Goal: Information Seeking & Learning: Learn about a topic

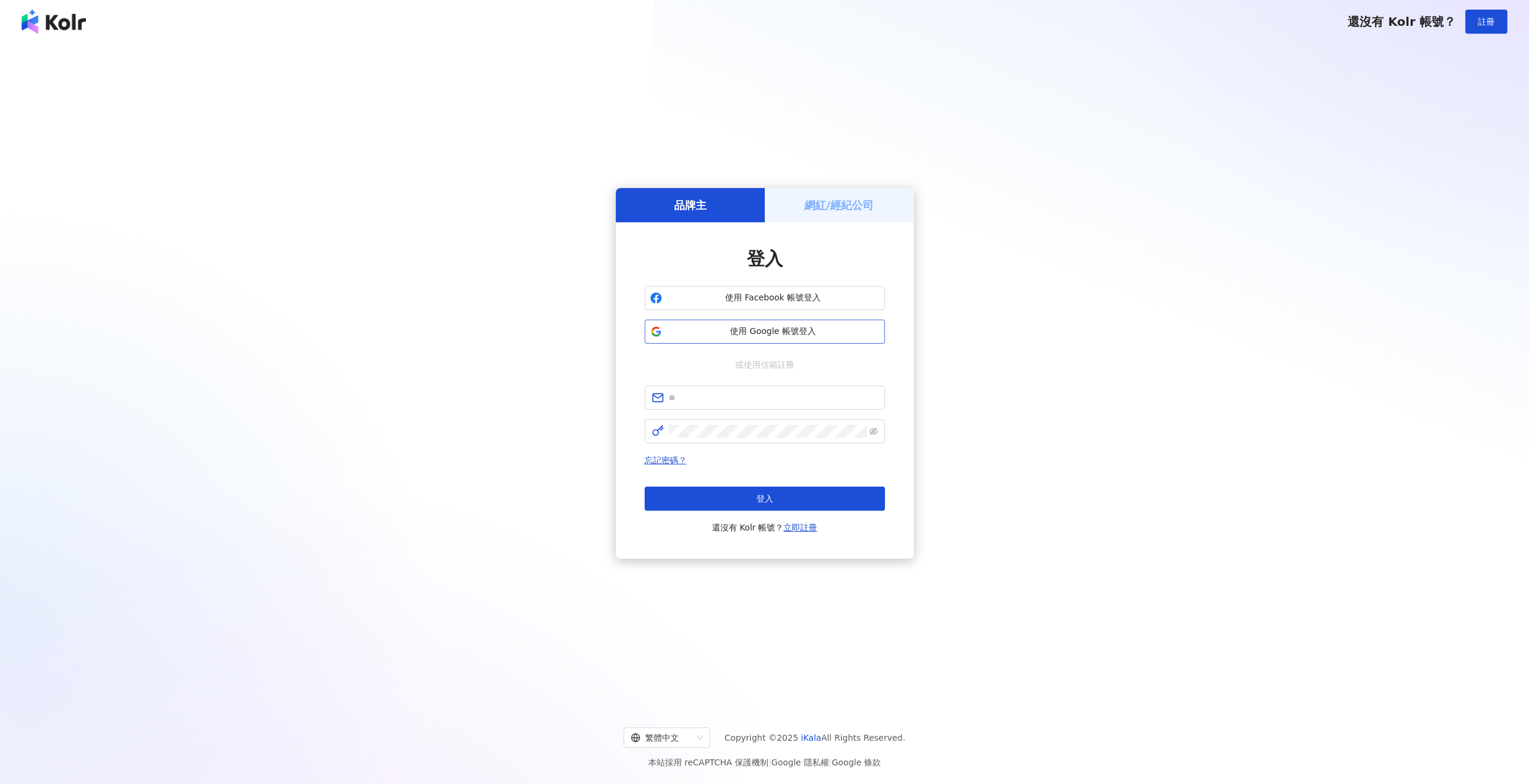
click at [777, 324] on button "使用 Google 帳號登入" at bounding box center [764, 331] width 241 height 24
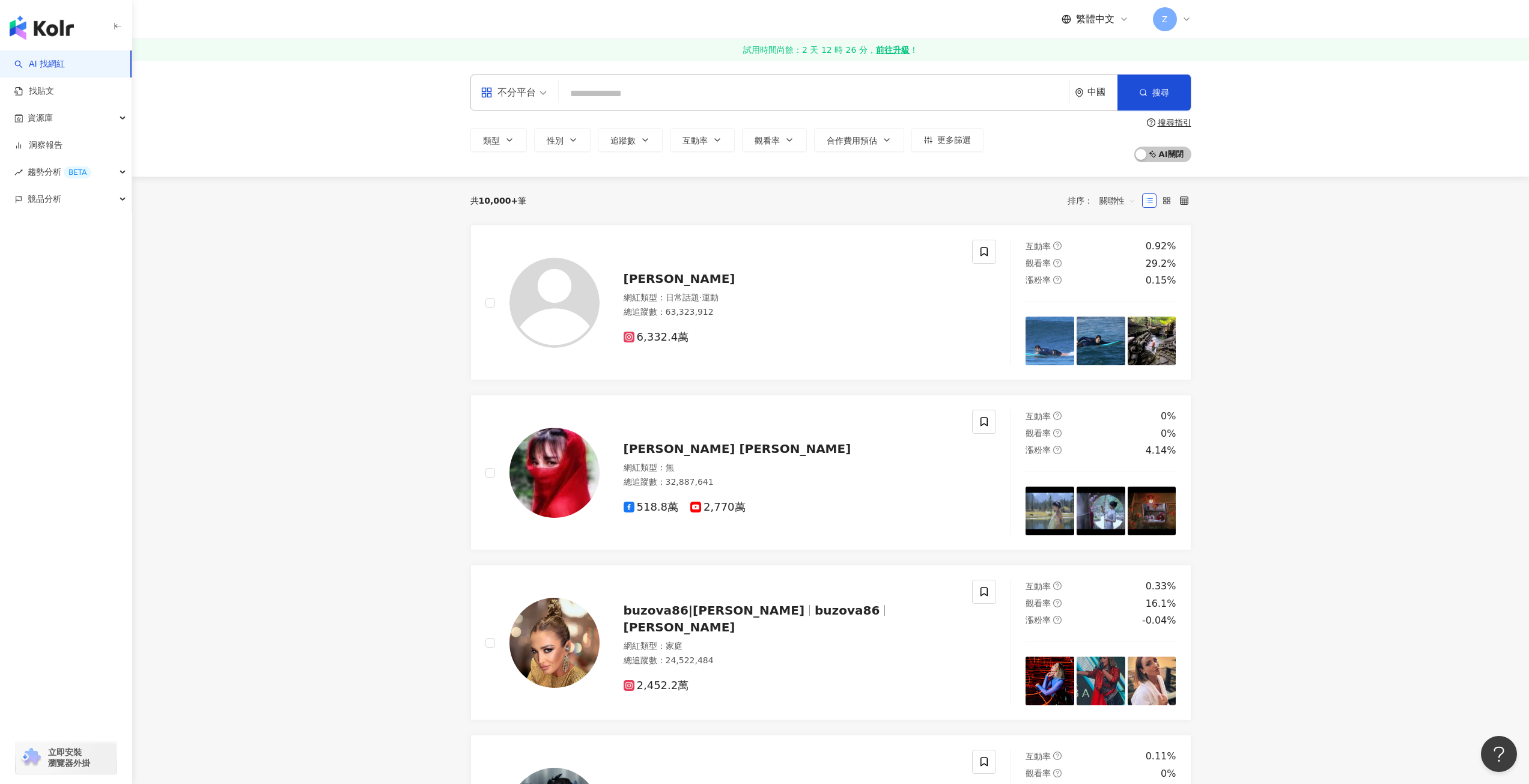
click at [1082, 89] on icon "environment" at bounding box center [1079, 93] width 9 height 9
click at [1023, 270] on div "韓國" at bounding box center [1051, 271] width 118 height 22
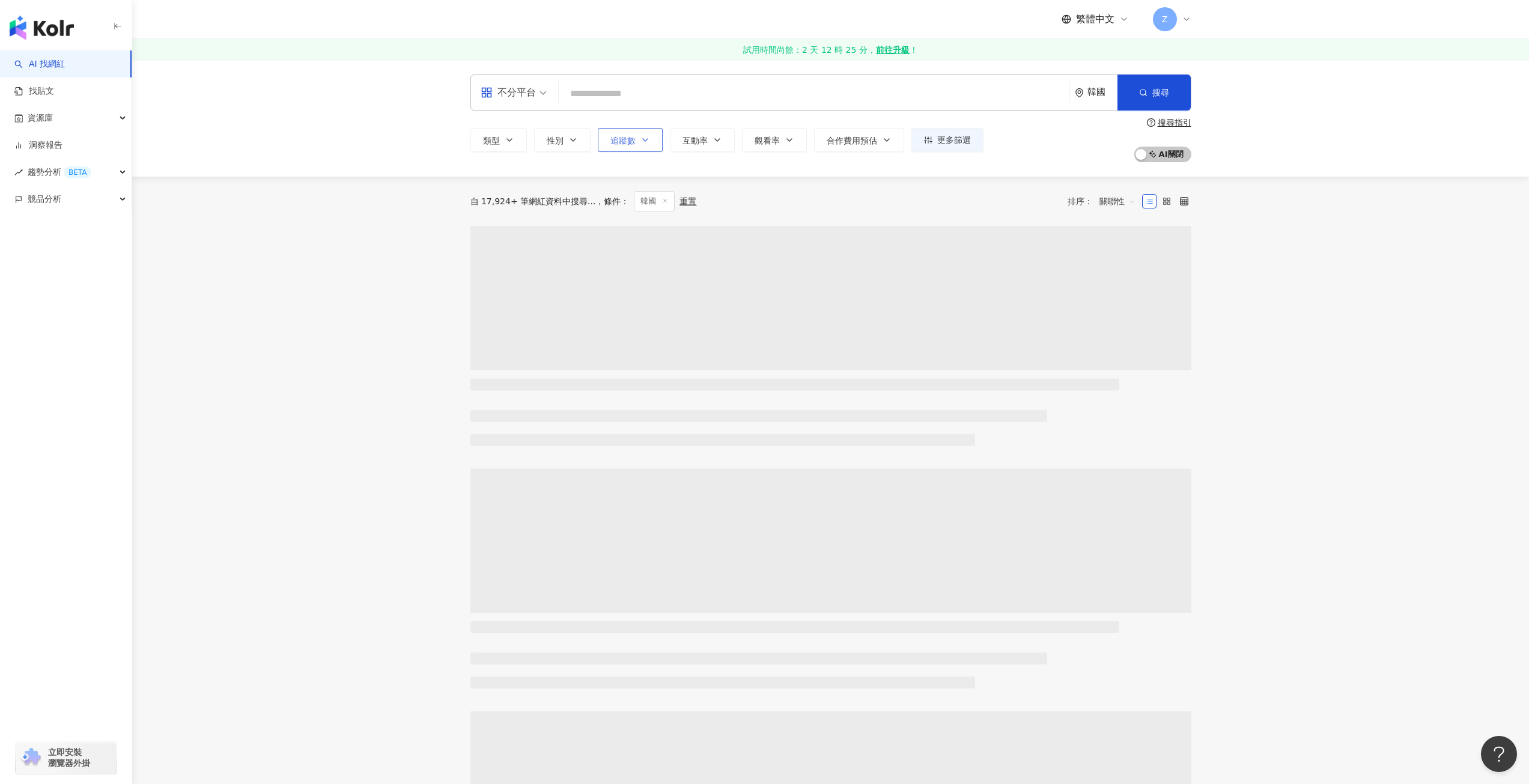
click at [642, 141] on icon "button" at bounding box center [645, 140] width 10 height 10
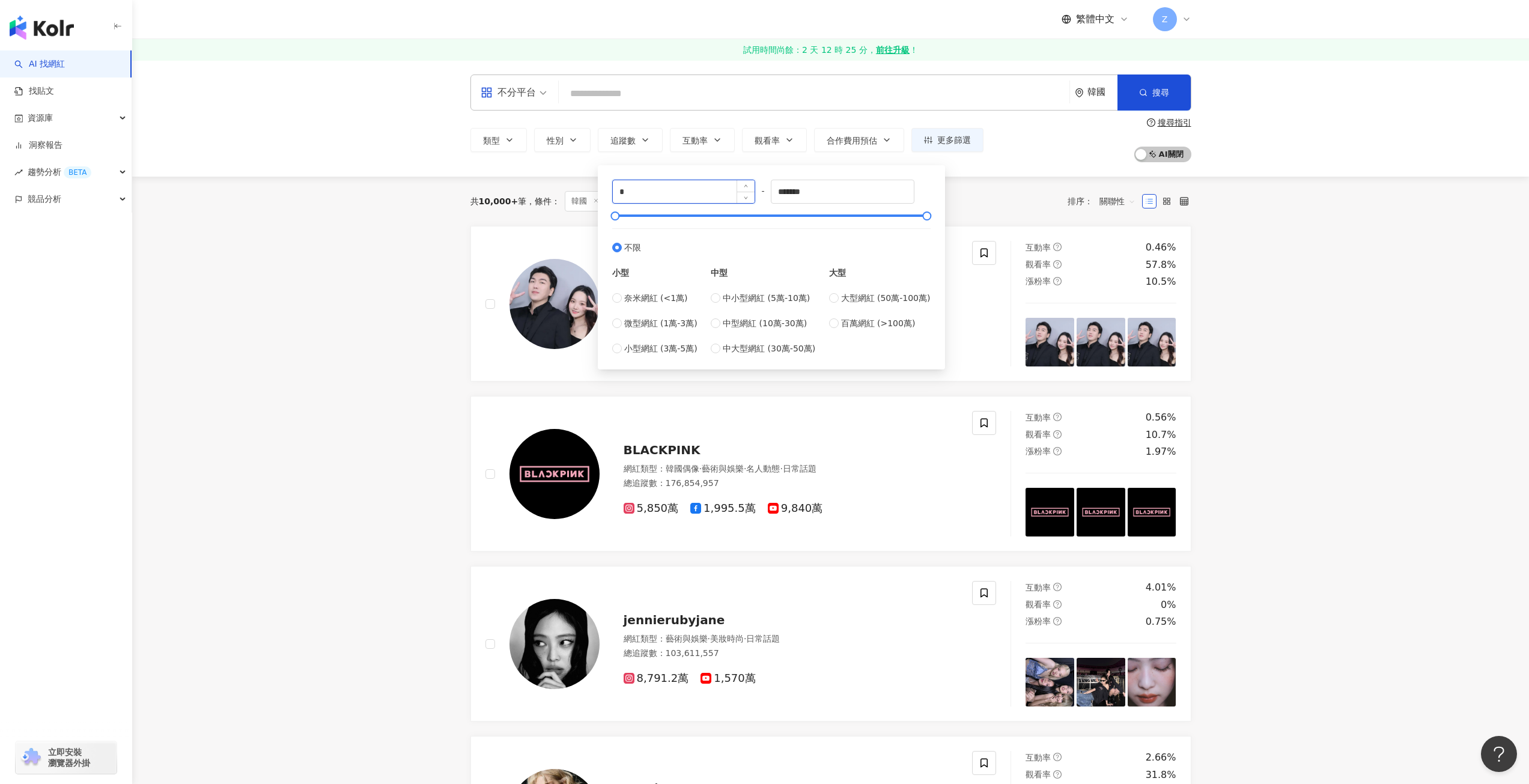
click at [644, 196] on input "*" at bounding box center [683, 191] width 142 height 23
type input "****"
drag, startPoint x: 822, startPoint y: 193, endPoint x: 771, endPoint y: 187, distance: 51.4
click at [771, 187] on div "**** - ******* 不限 小型 奈米網紅 (<1萬) 微型網紅 (1萬-3萬) 小型網紅 (3萬-5萬) 中型 中小型網紅 (5萬-10萬) 中型網…" at bounding box center [771, 267] width 318 height 175
type input "*****"
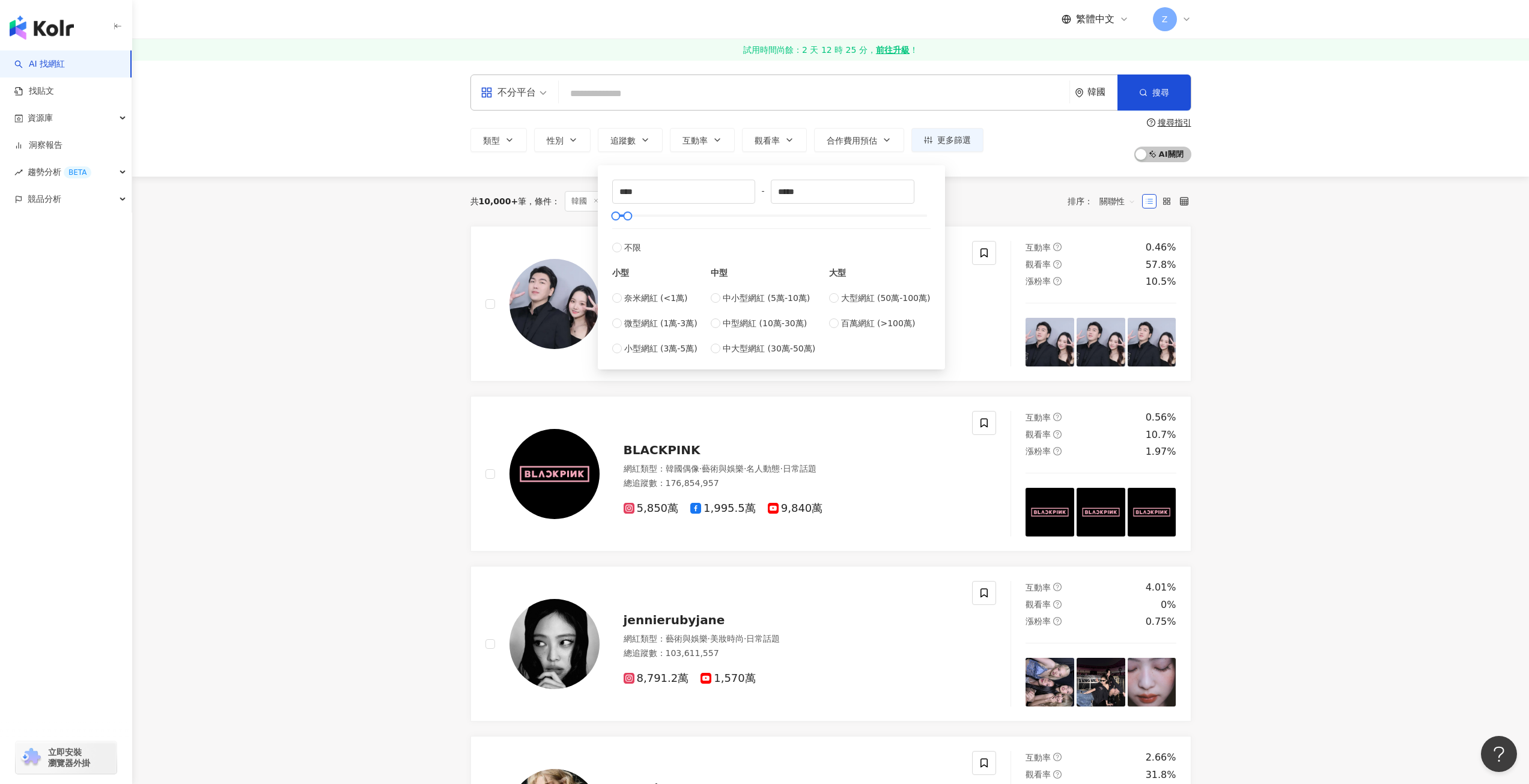
click at [976, 174] on div "不分平台 韓國 搜尋 類型 性別 追蹤數 互動率 觀看率 合作費用預估 更多篩選 **** - ***** 不限 小型 奈米網紅 (<1萬) 微型網紅 (1萬…" at bounding box center [831, 118] width 1397 height 116
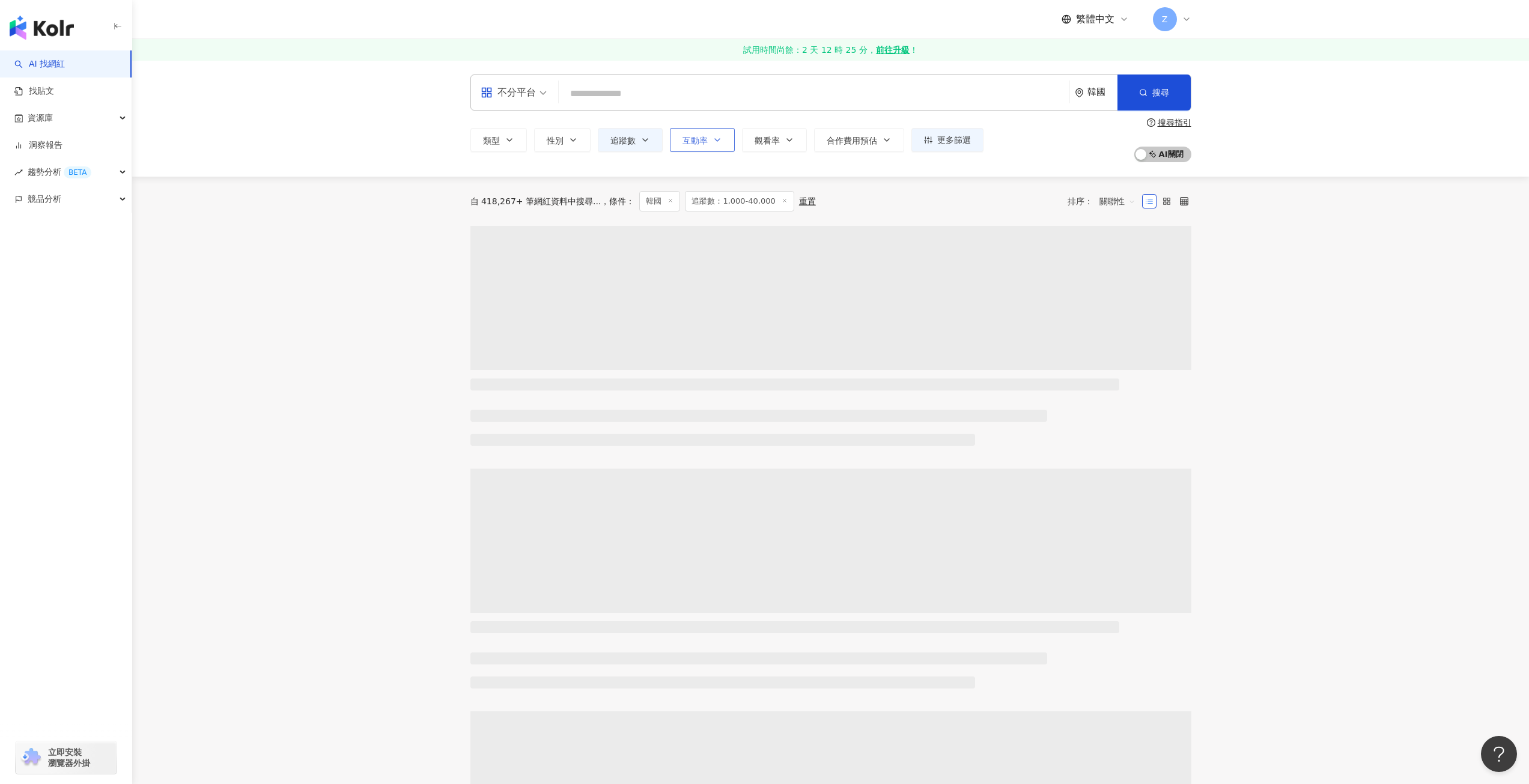
click at [719, 137] on icon "button" at bounding box center [717, 140] width 10 height 10
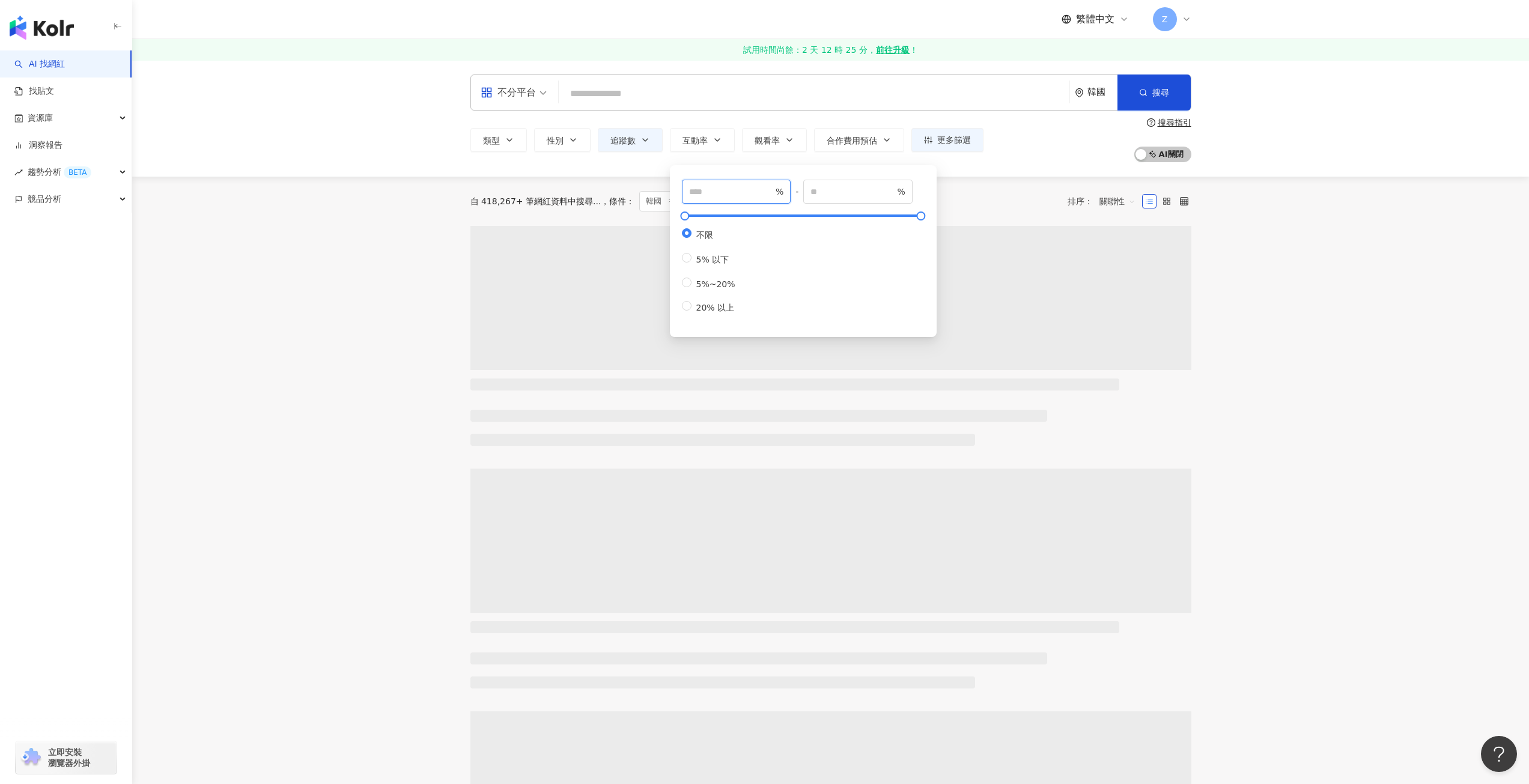
click at [733, 196] on input "number" at bounding box center [730, 191] width 84 height 13
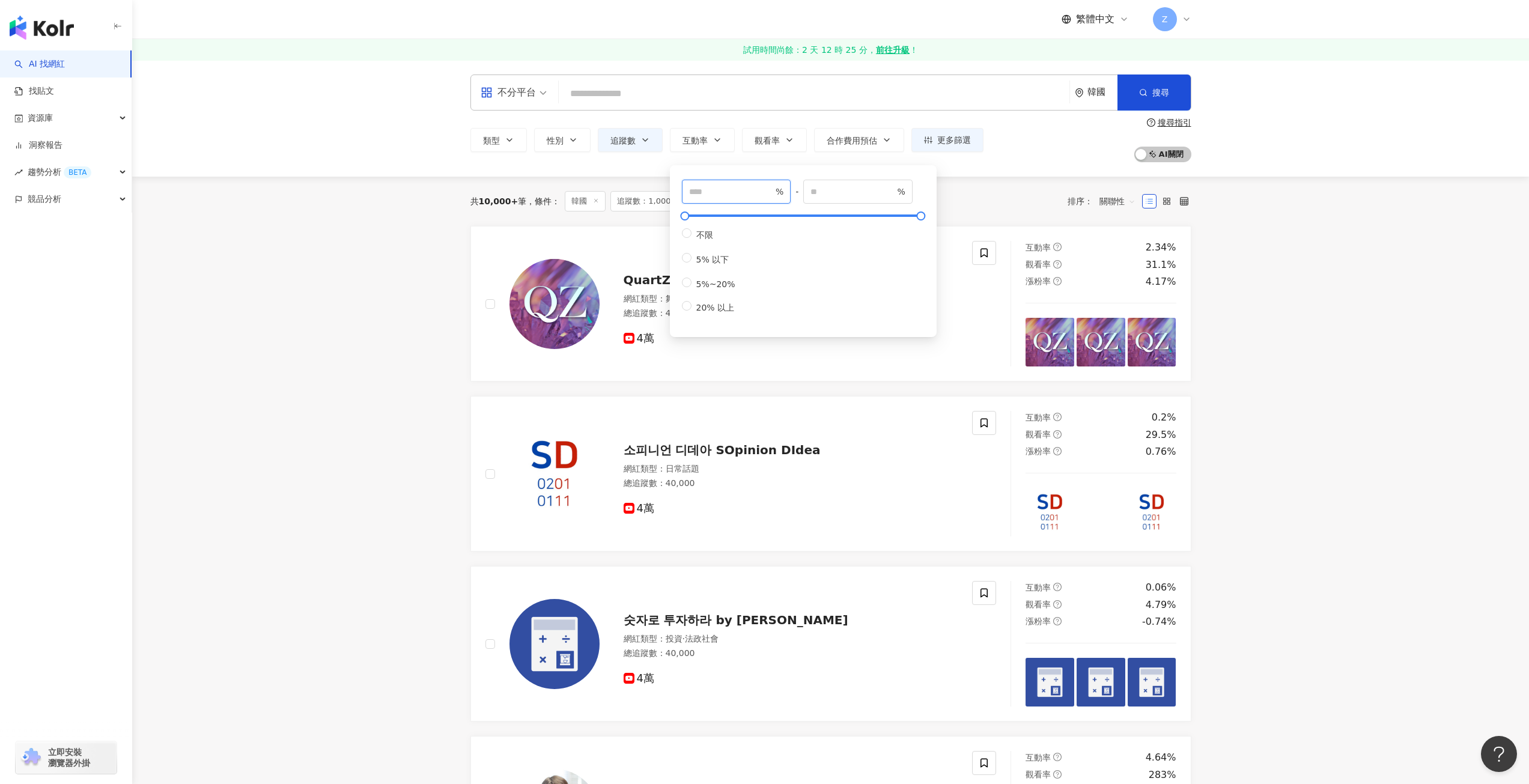
type input "***"
click at [1003, 198] on div "共 10,000+ 筆 條件 ： 韓國 追蹤數：1,000-40,000 重置 排序： 關聯性" at bounding box center [831, 201] width 721 height 20
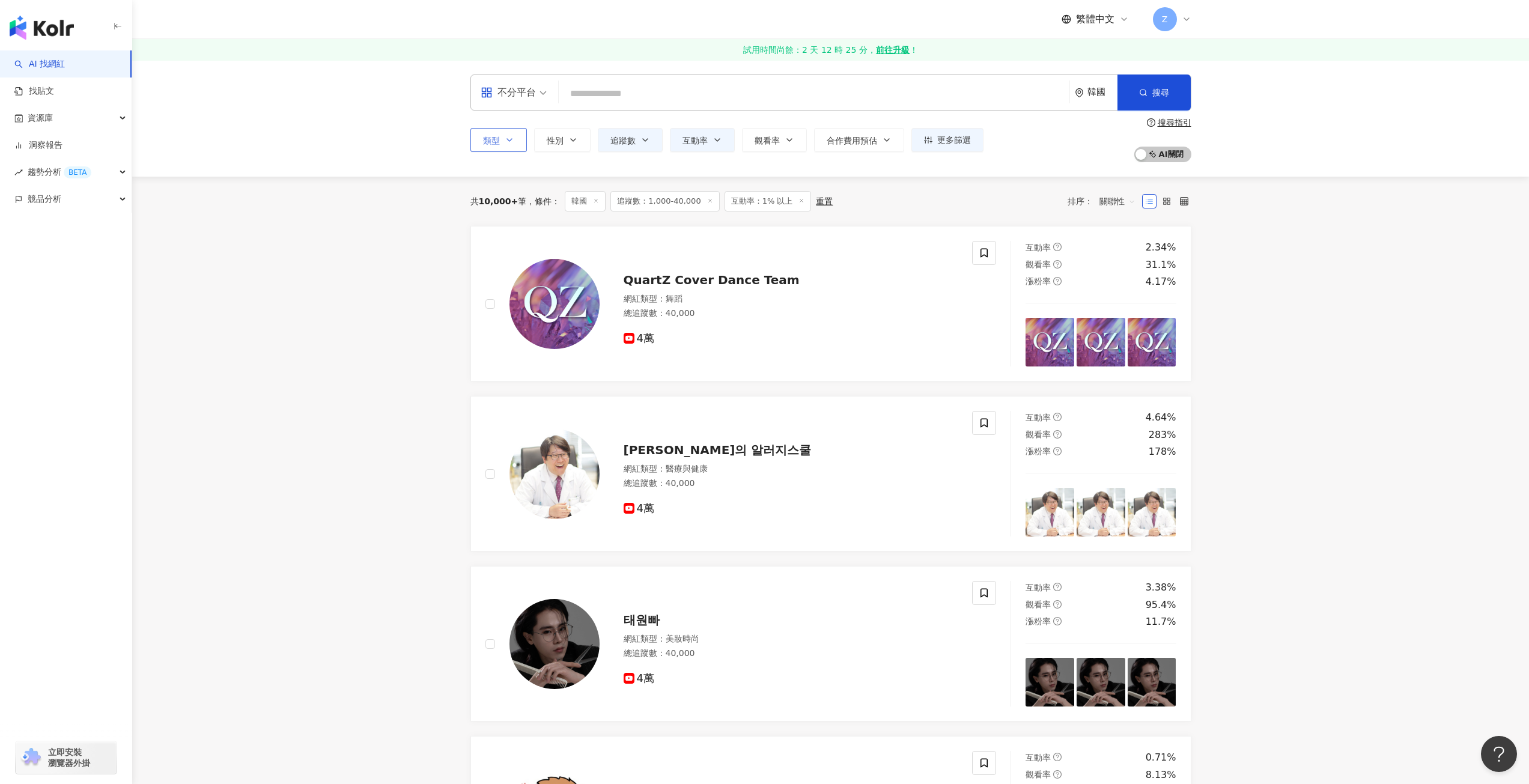
click at [510, 136] on icon "button" at bounding box center [510, 140] width 10 height 10
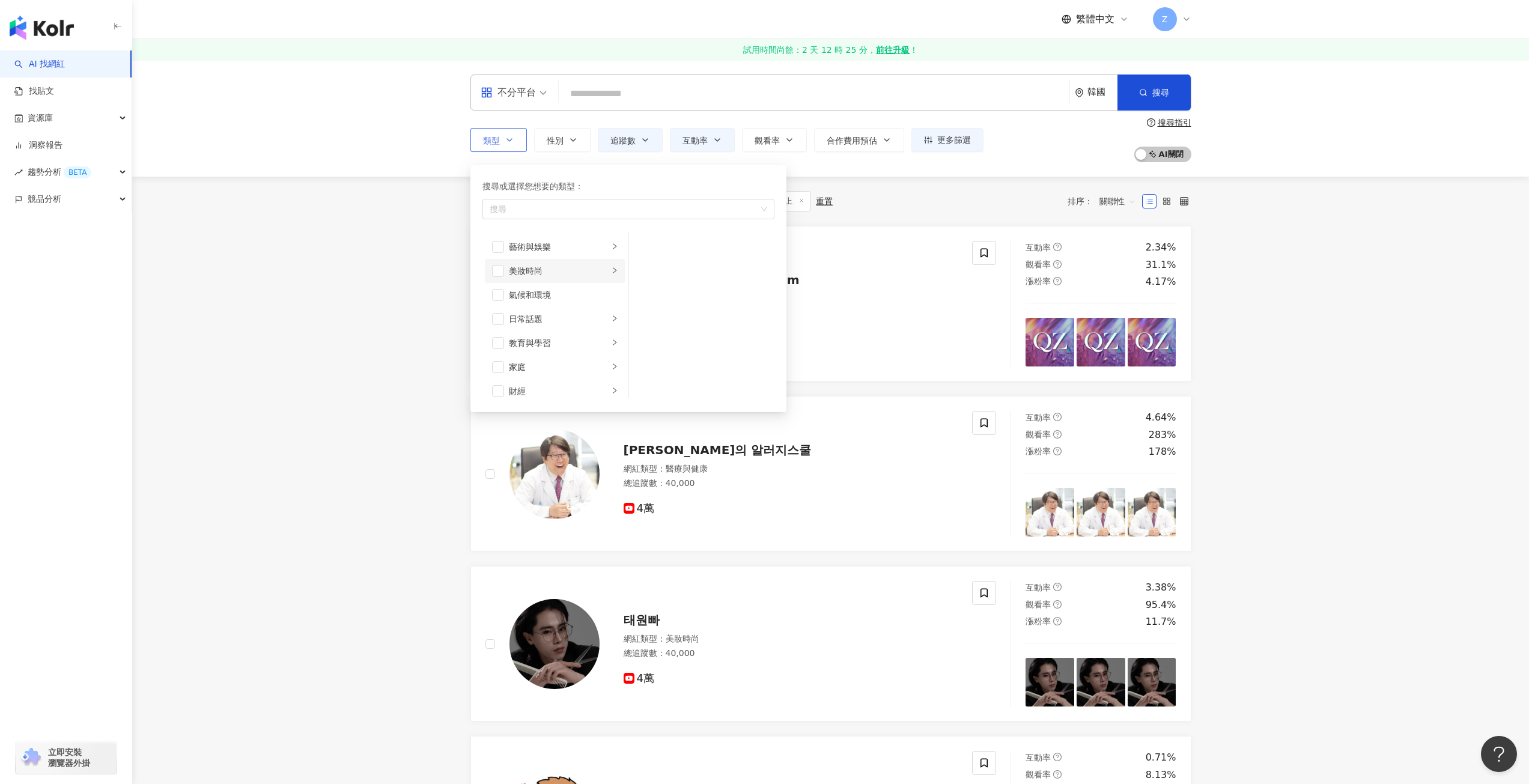
click at [568, 272] on div "美妝時尚" at bounding box center [559, 270] width 99 height 13
click at [647, 371] on span "button" at bounding box center [644, 367] width 12 height 12
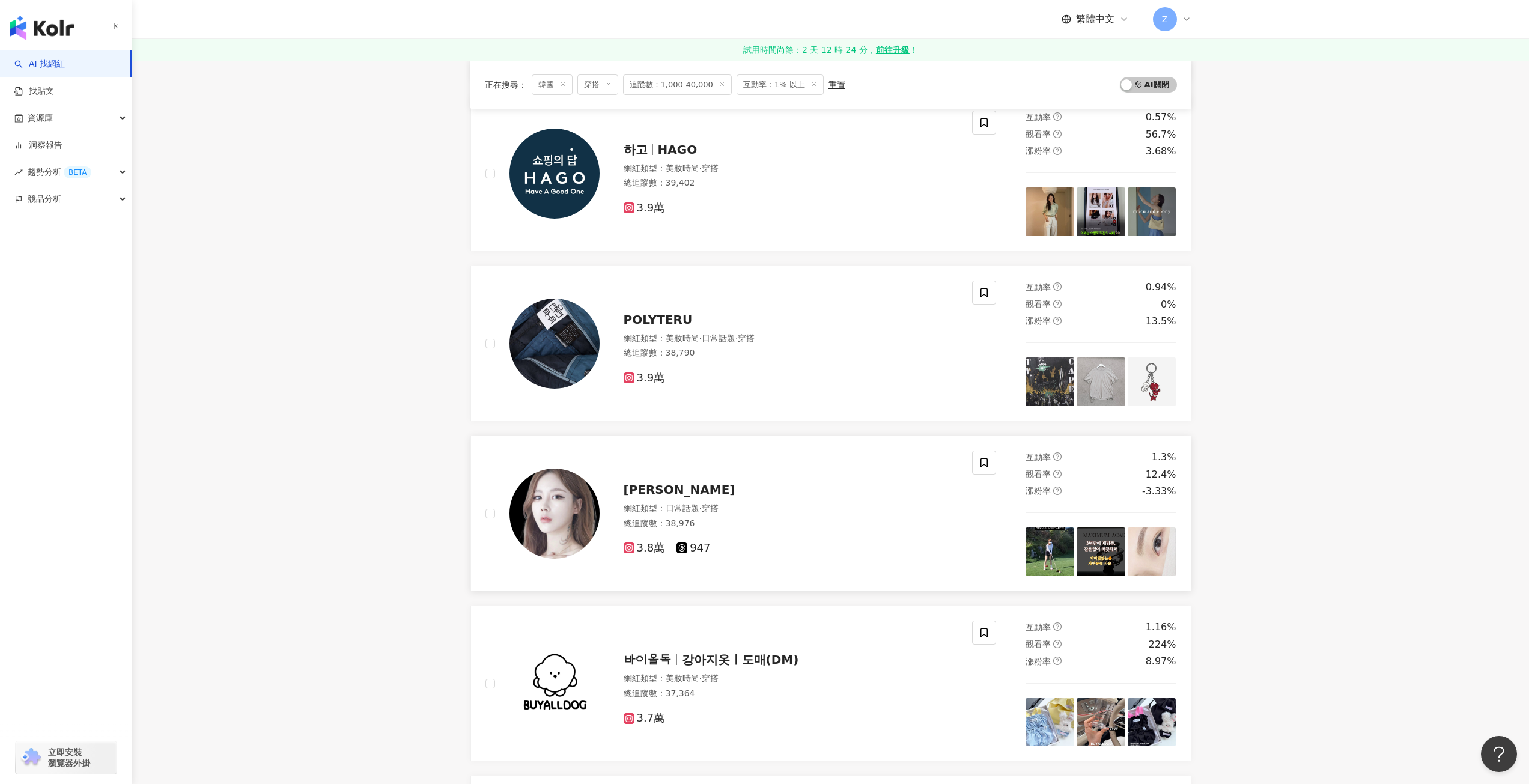
scroll to position [360, 0]
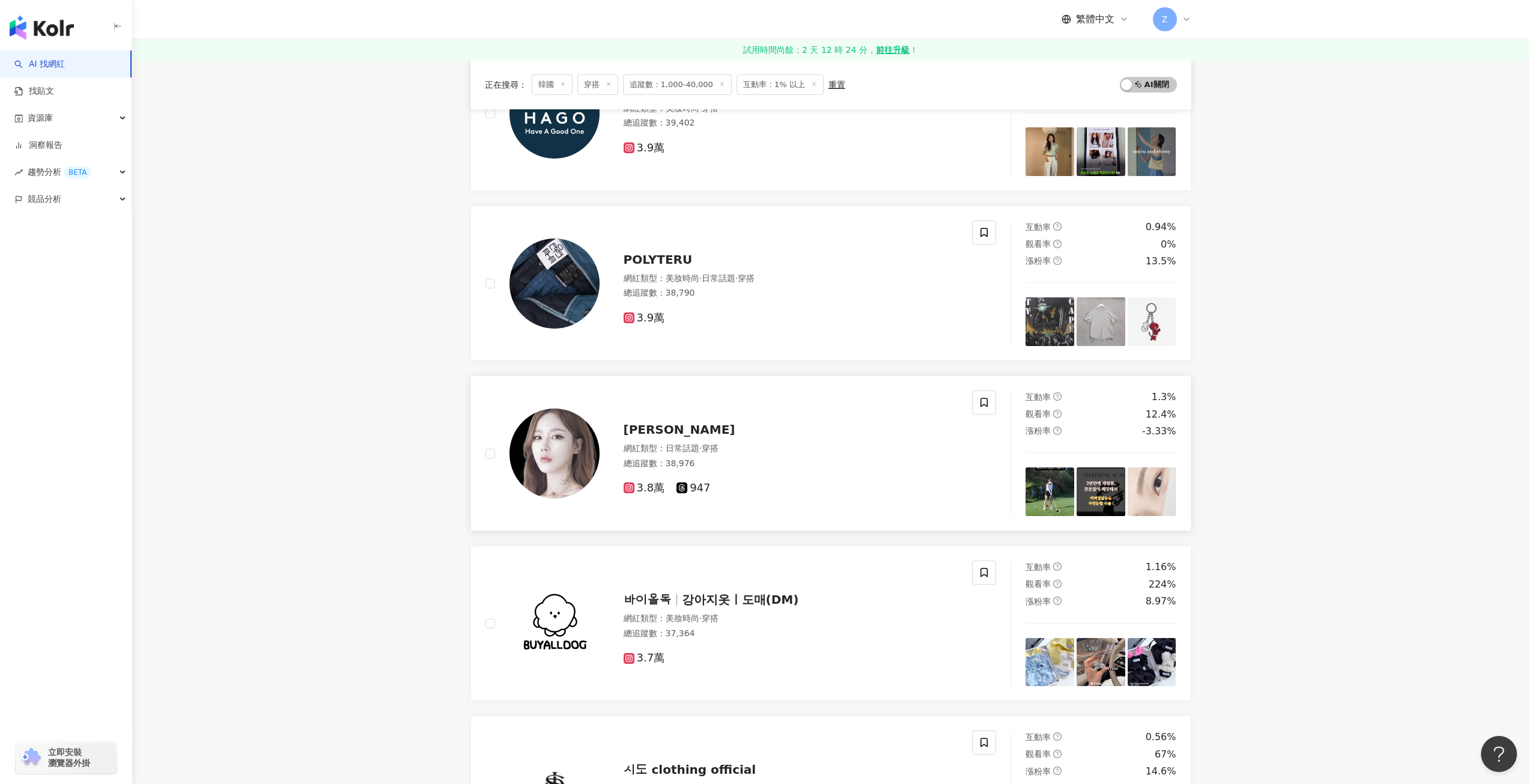
click at [662, 430] on span "seong ji yeon" at bounding box center [679, 429] width 112 height 14
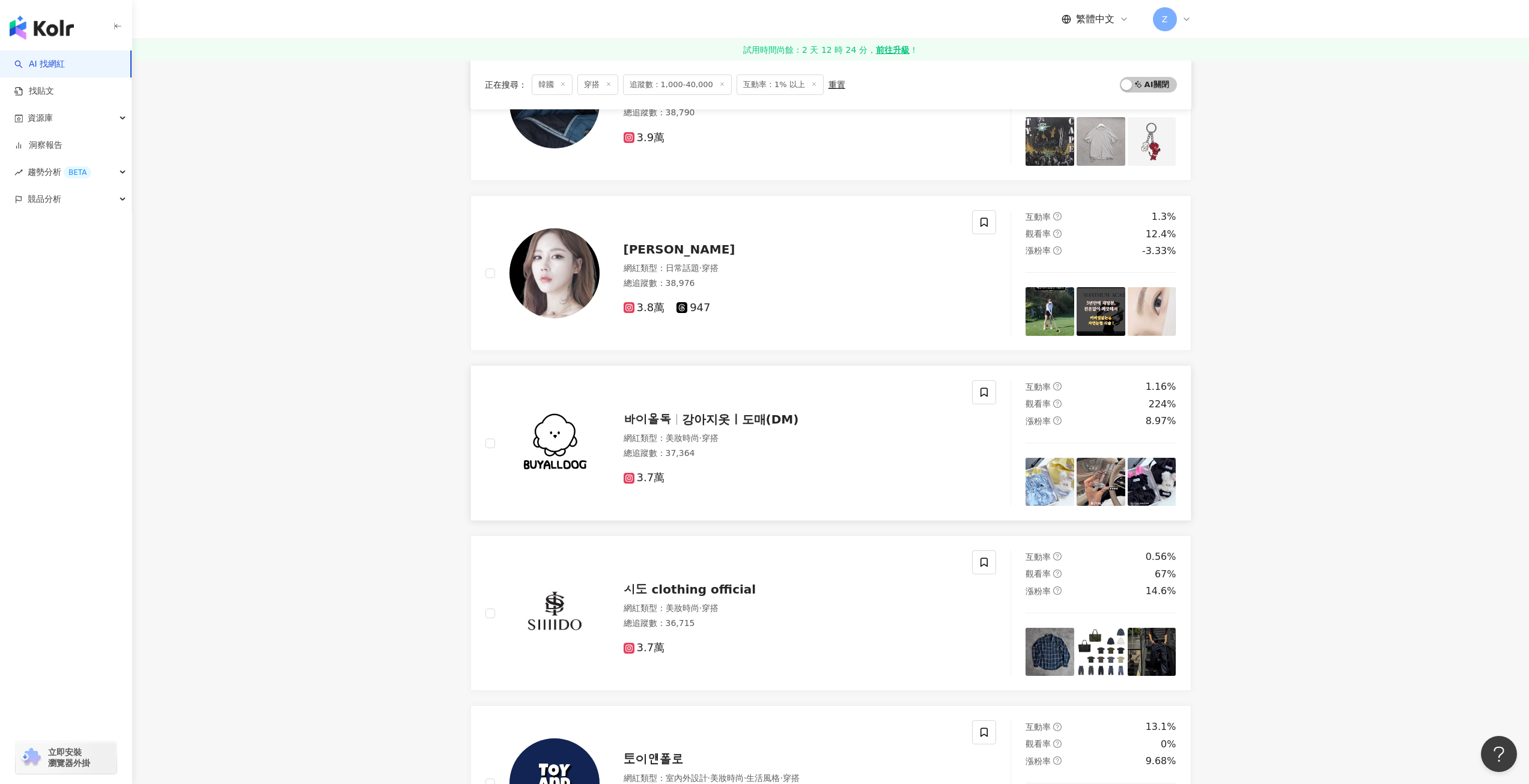
click at [733, 419] on span "강아지옷ㅣ도매(DM)" at bounding box center [741, 419] width 117 height 14
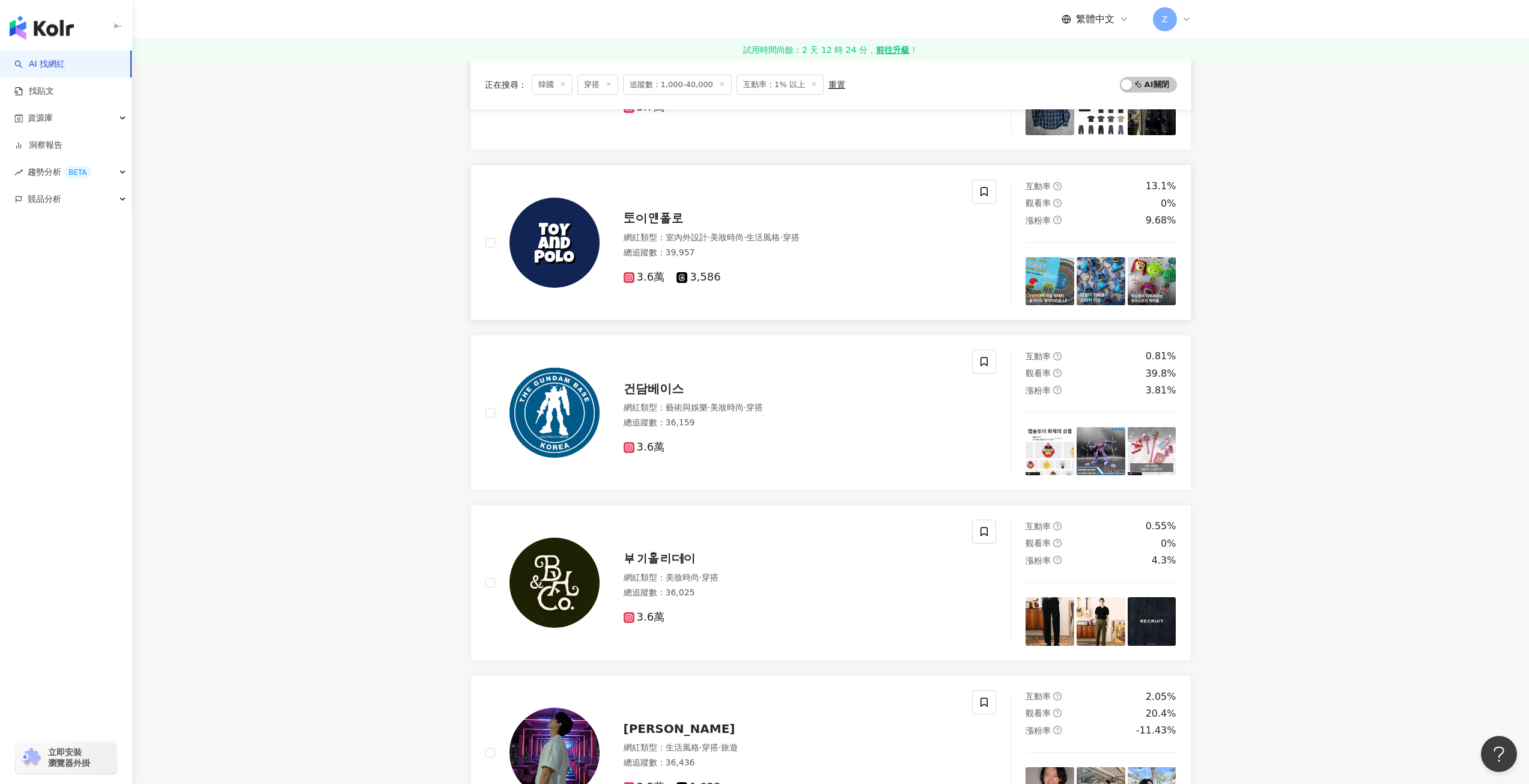
scroll to position [1321, 0]
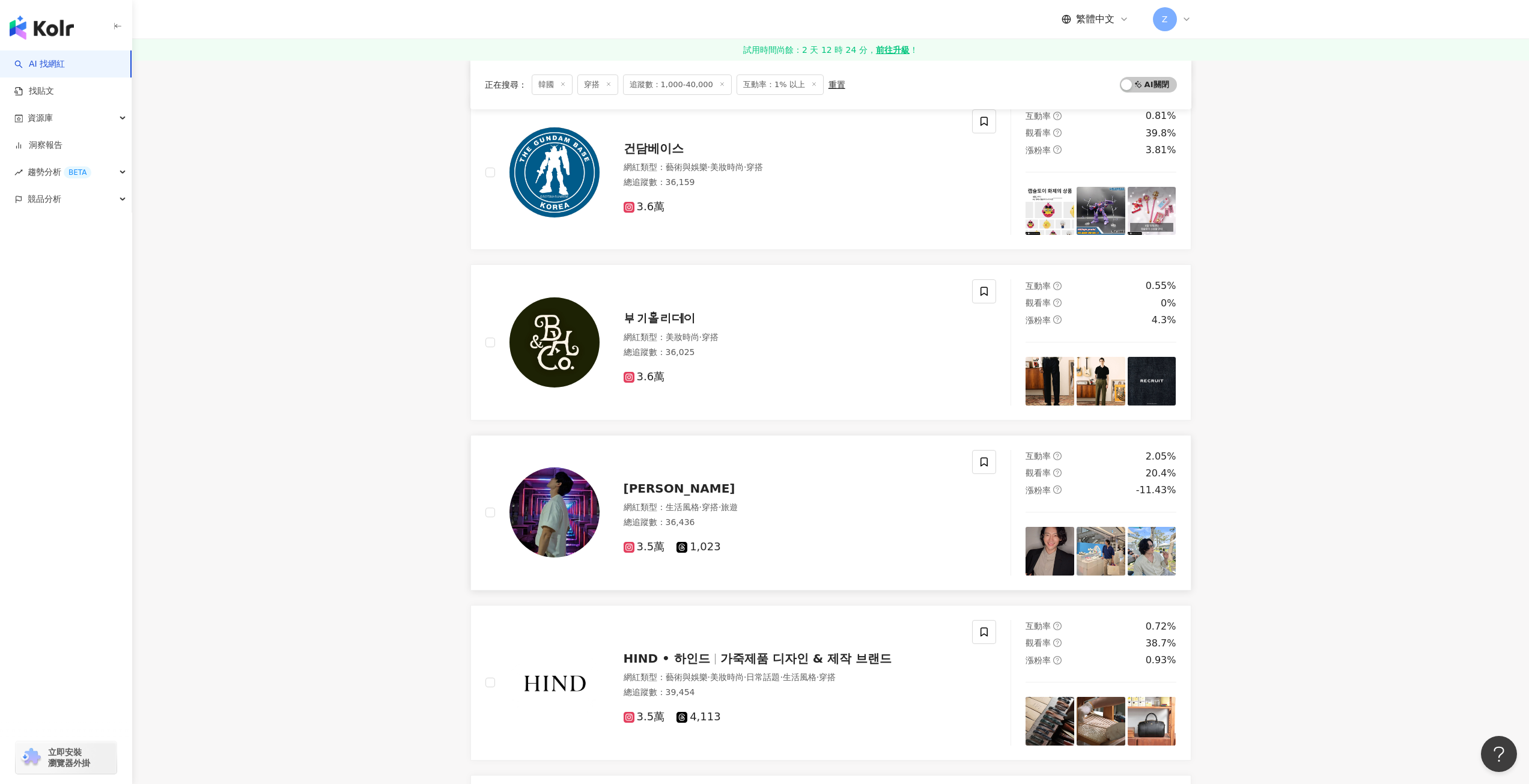
click at [722, 494] on div "윤준호" at bounding box center [790, 488] width 335 height 17
click at [741, 490] on div "윤준호" at bounding box center [790, 488] width 335 height 17
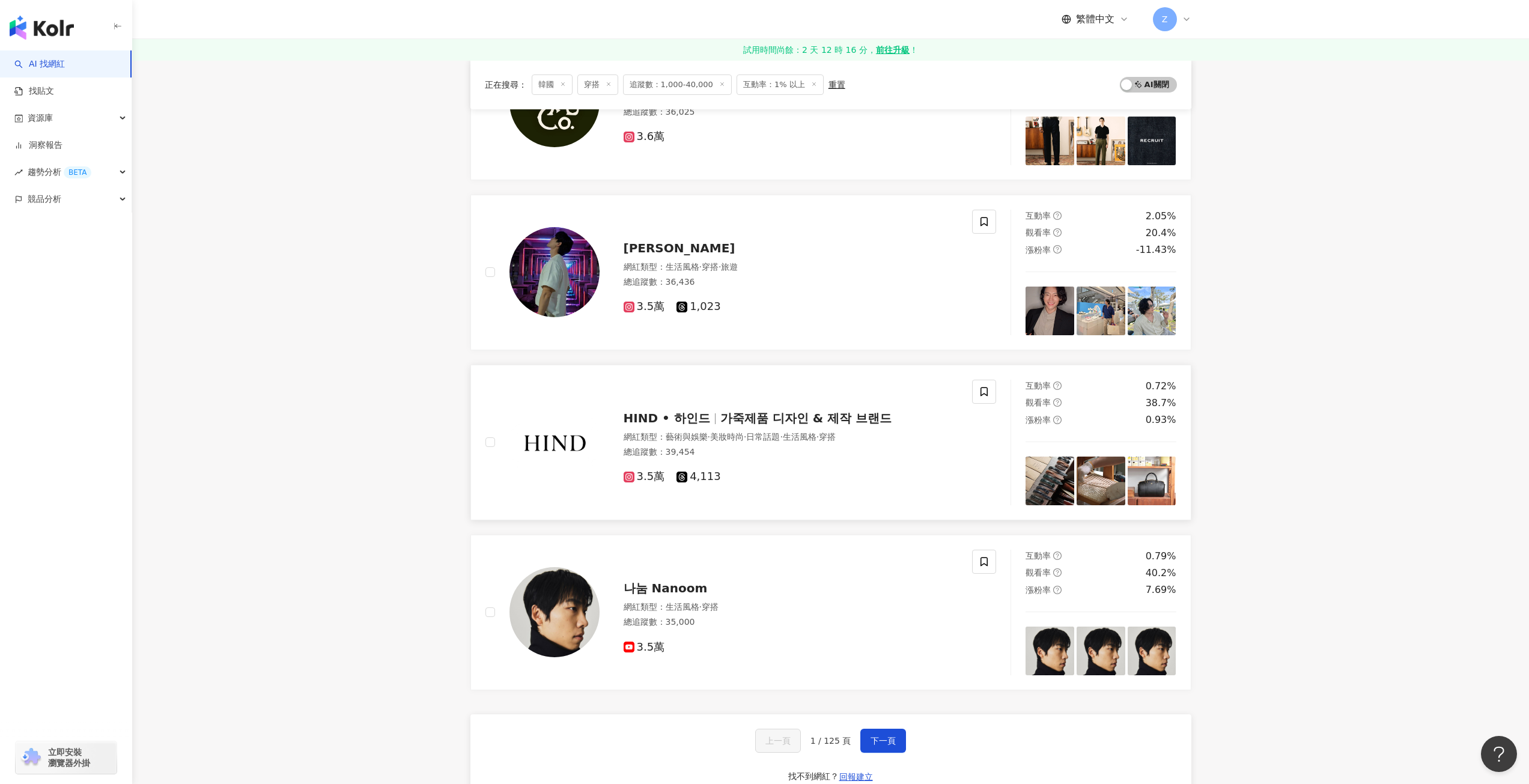
scroll to position [1682, 0]
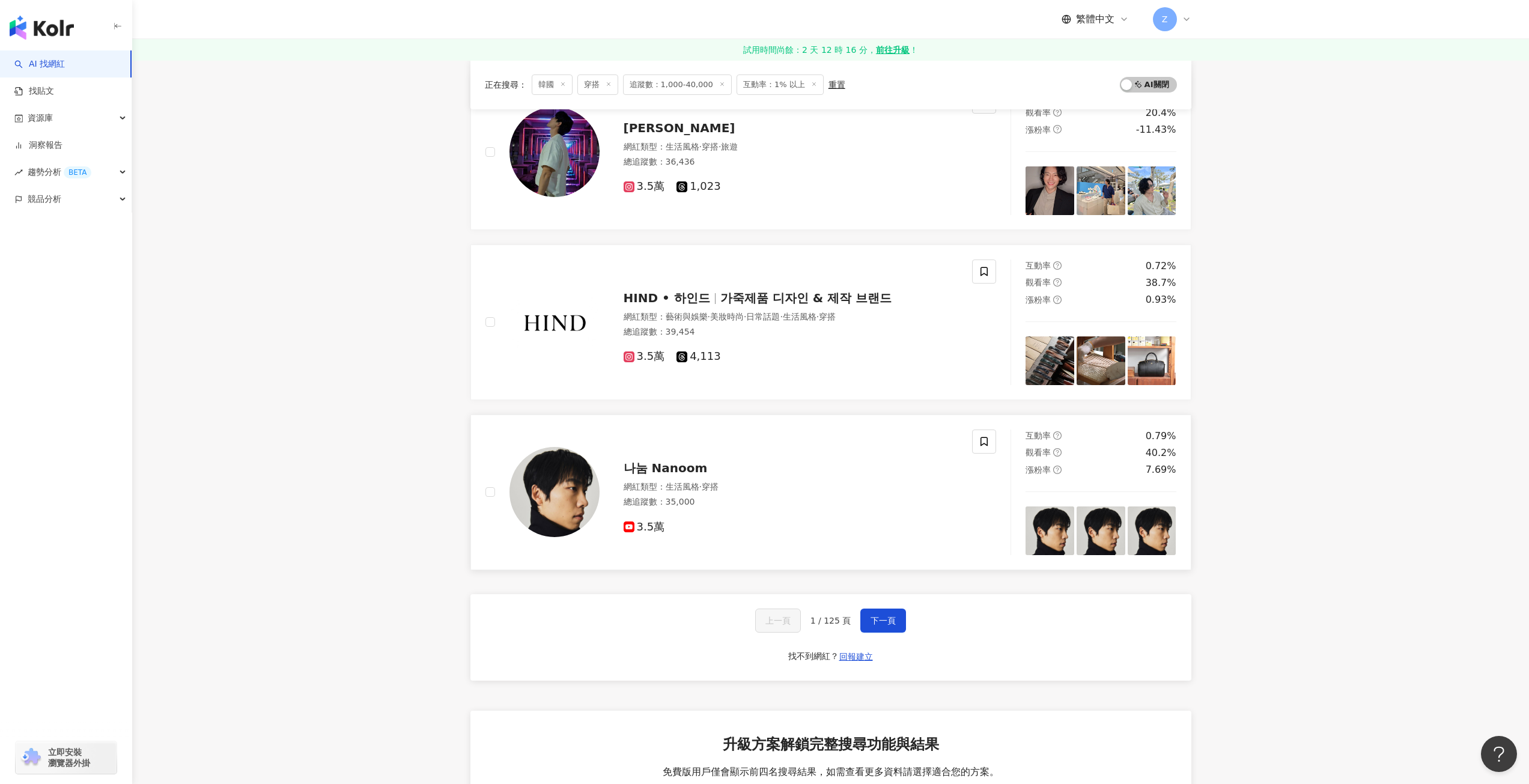
click at [655, 472] on span "나눔 Nanoom" at bounding box center [665, 467] width 84 height 14
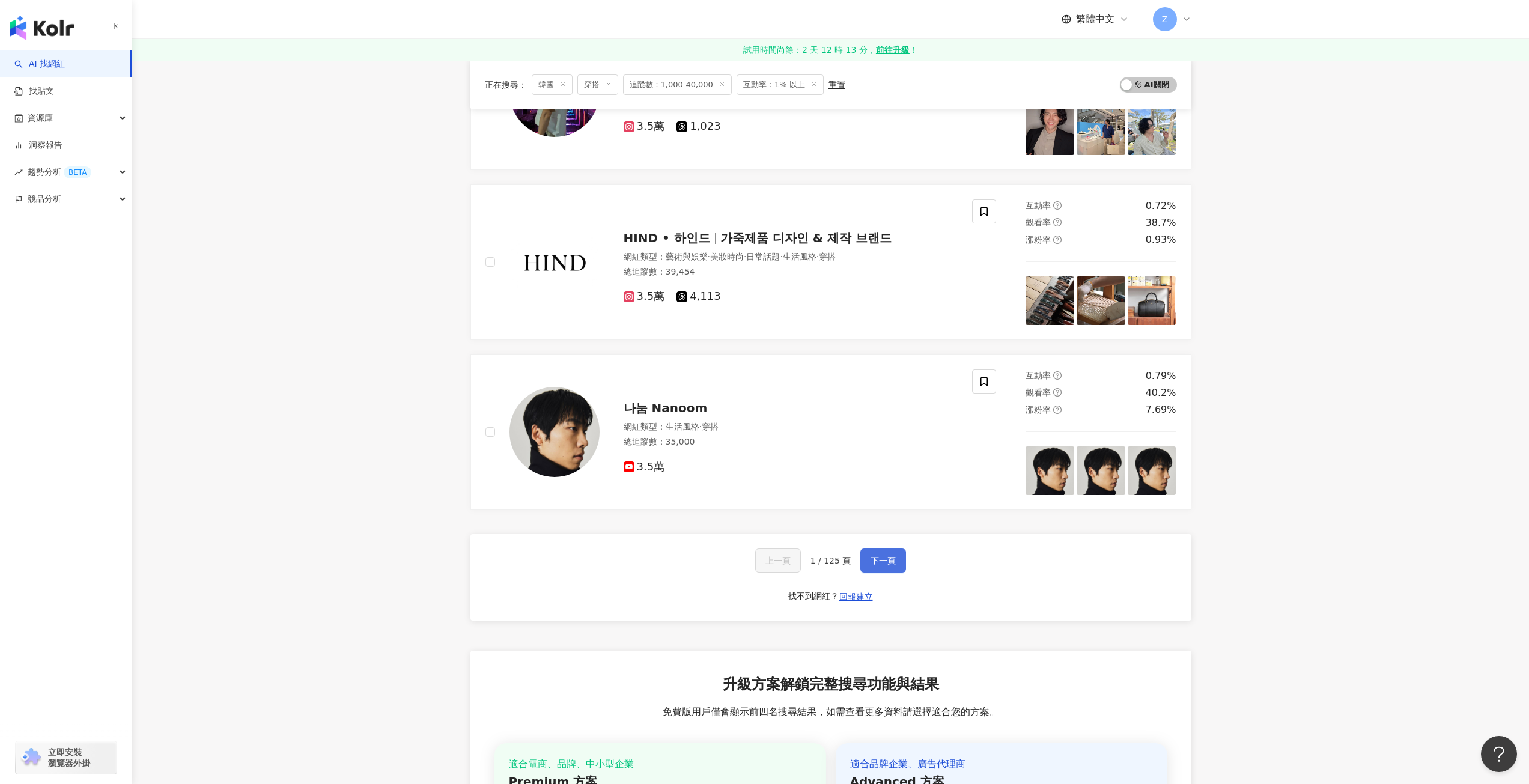
drag, startPoint x: 883, startPoint y: 557, endPoint x: 874, endPoint y: 555, distance: 9.2
click at [882, 557] on span "下一頁" at bounding box center [883, 561] width 25 height 10
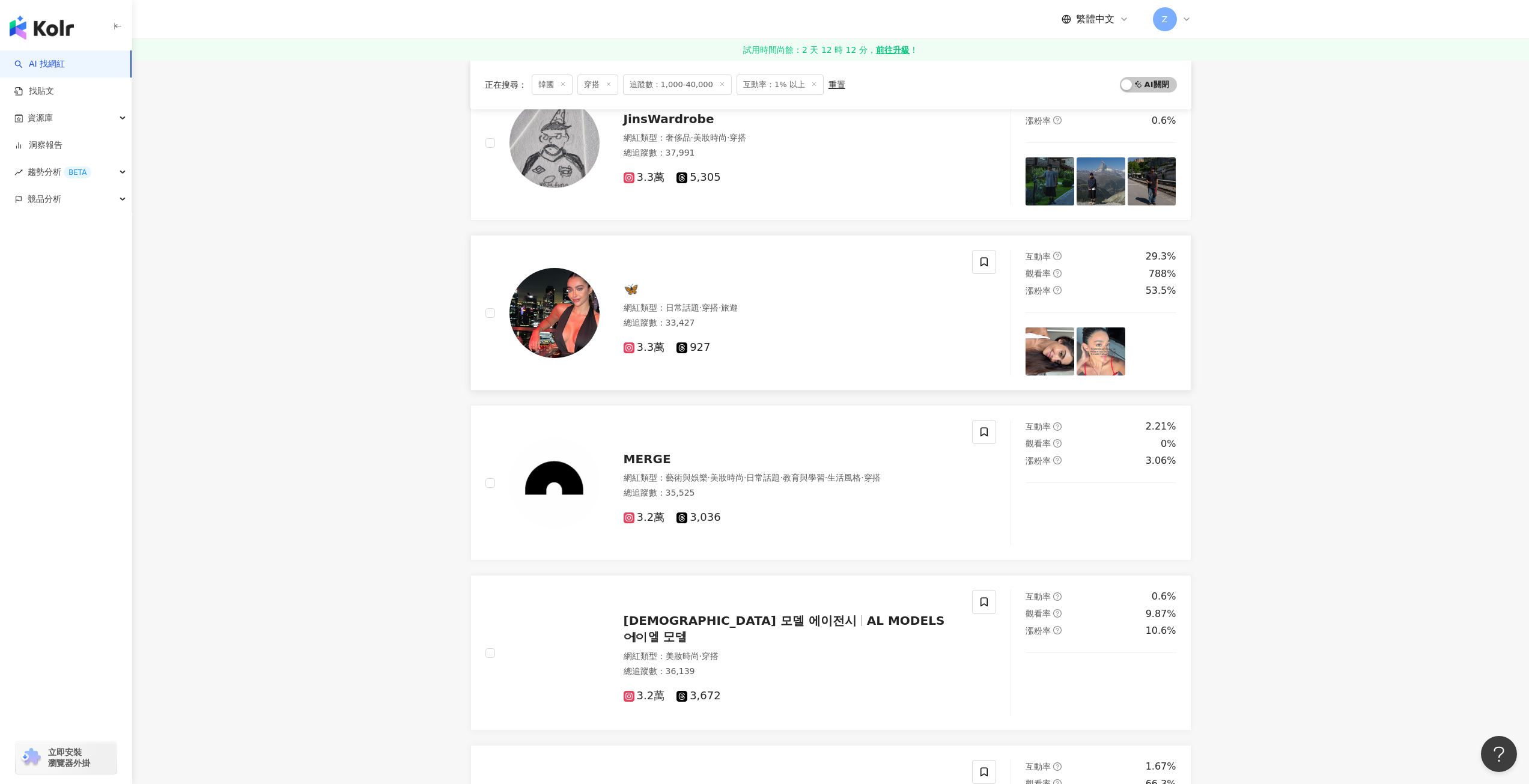
scroll to position [601, 0]
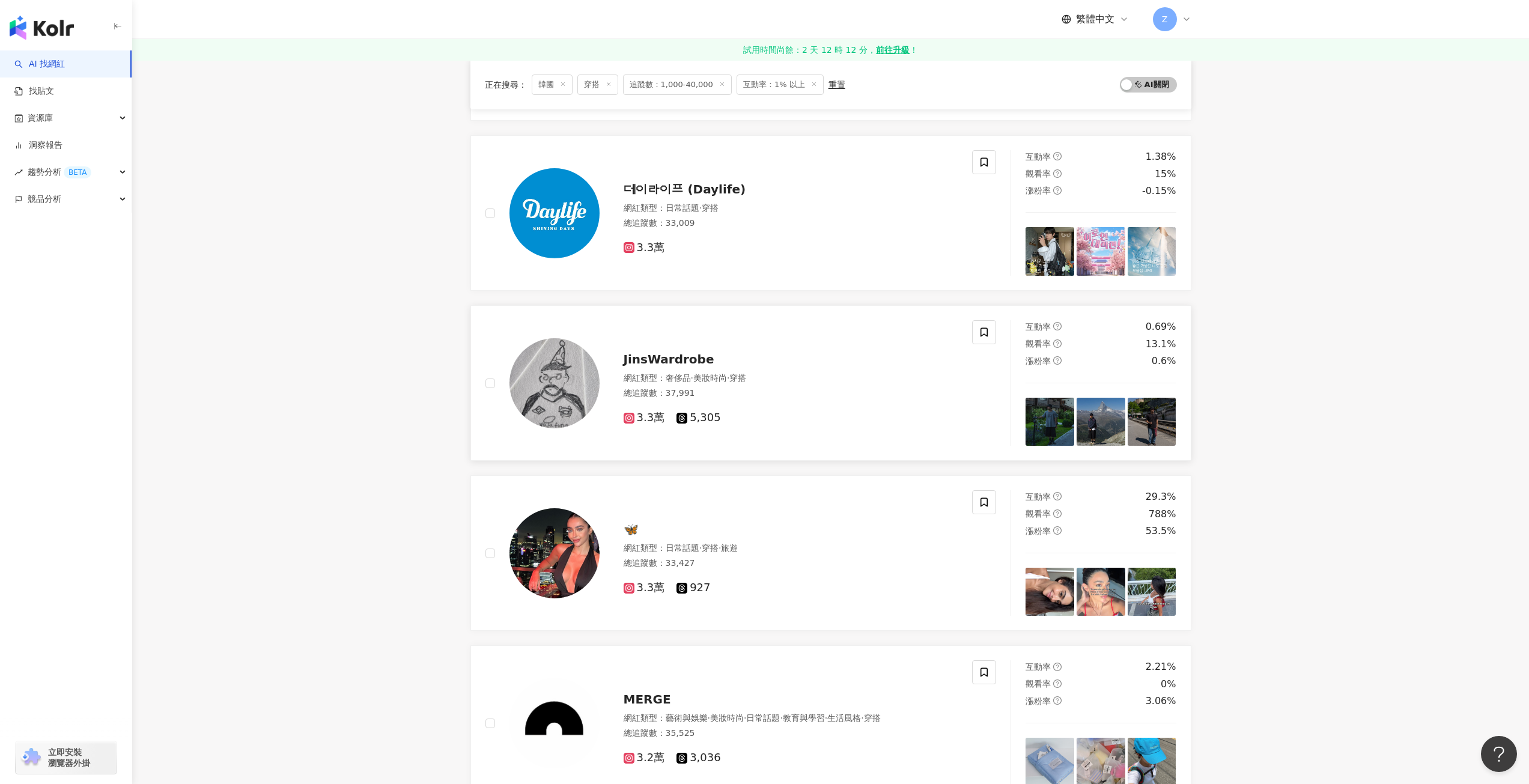
click at [674, 363] on span "JinsWardrobe" at bounding box center [668, 359] width 91 height 14
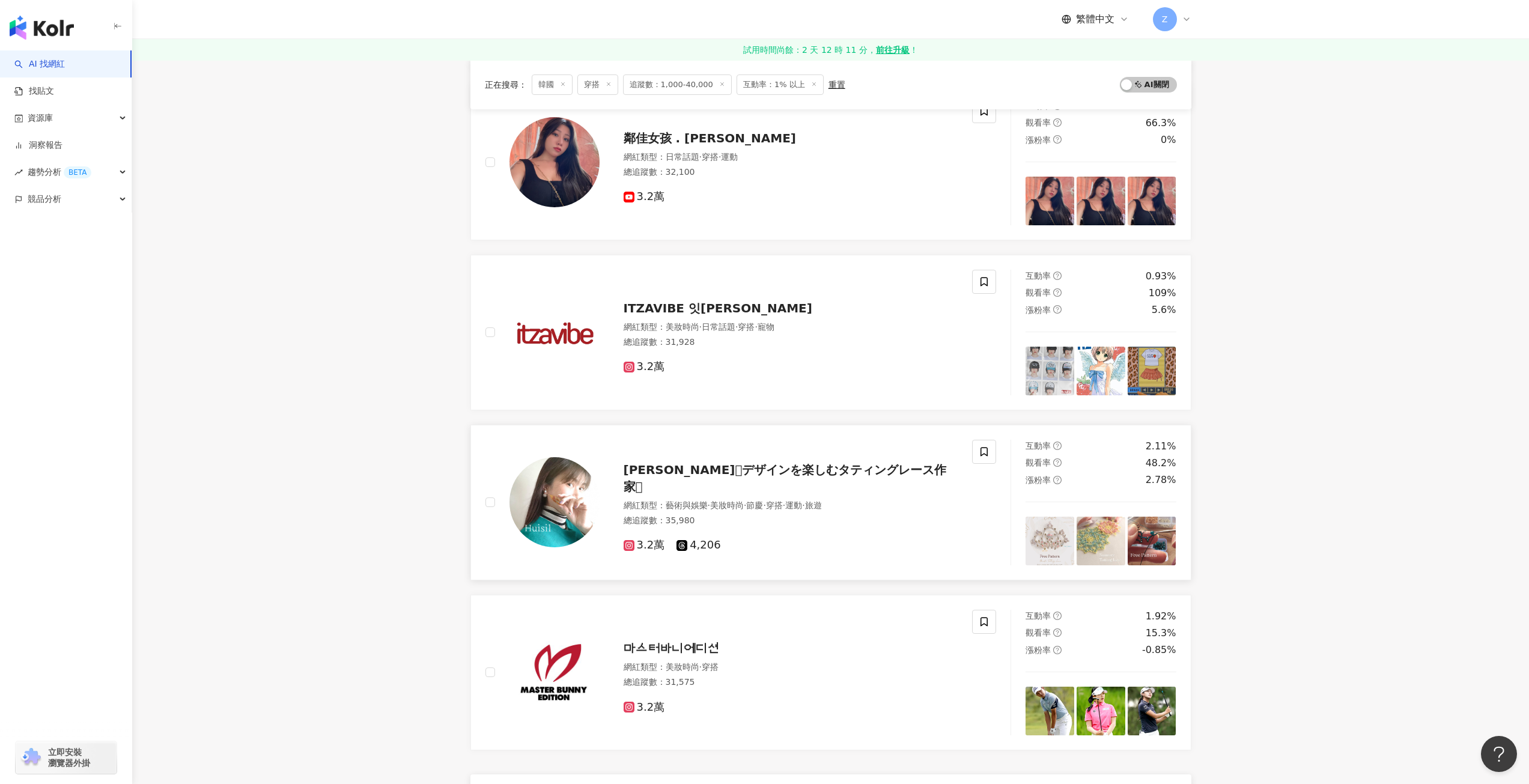
scroll to position [1802, 0]
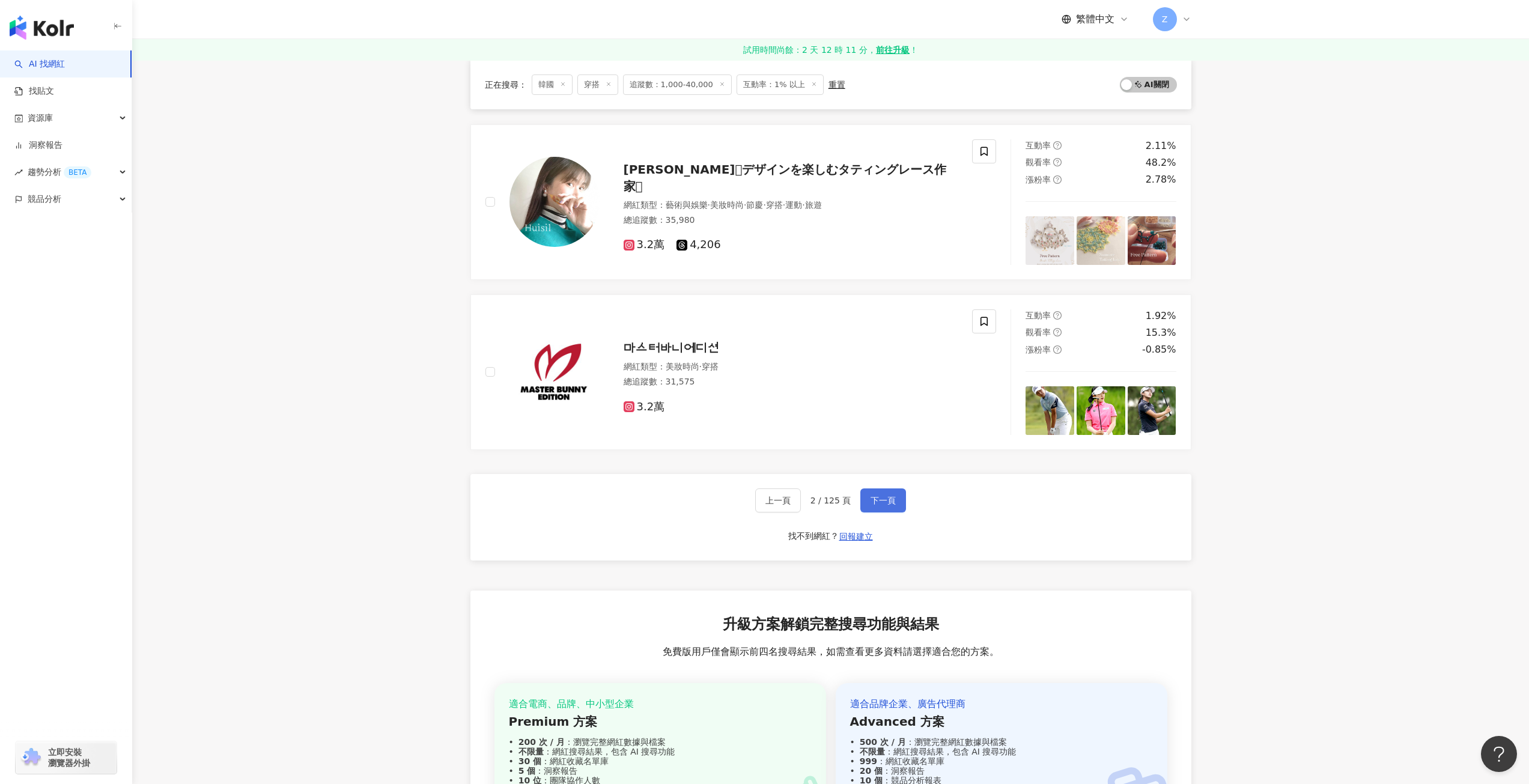
click at [867, 505] on button "下一頁" at bounding box center [883, 500] width 46 height 24
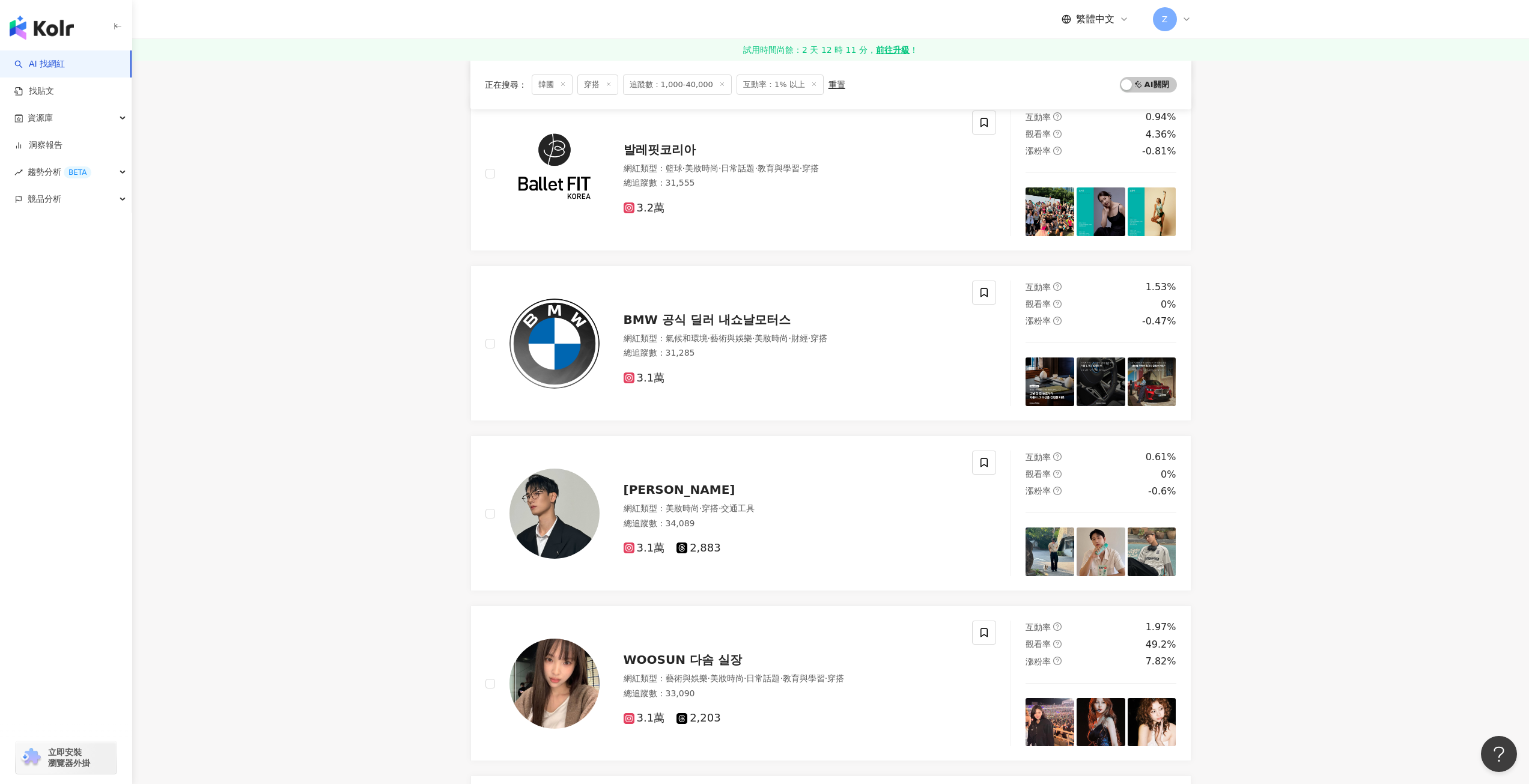
scroll to position [540, 0]
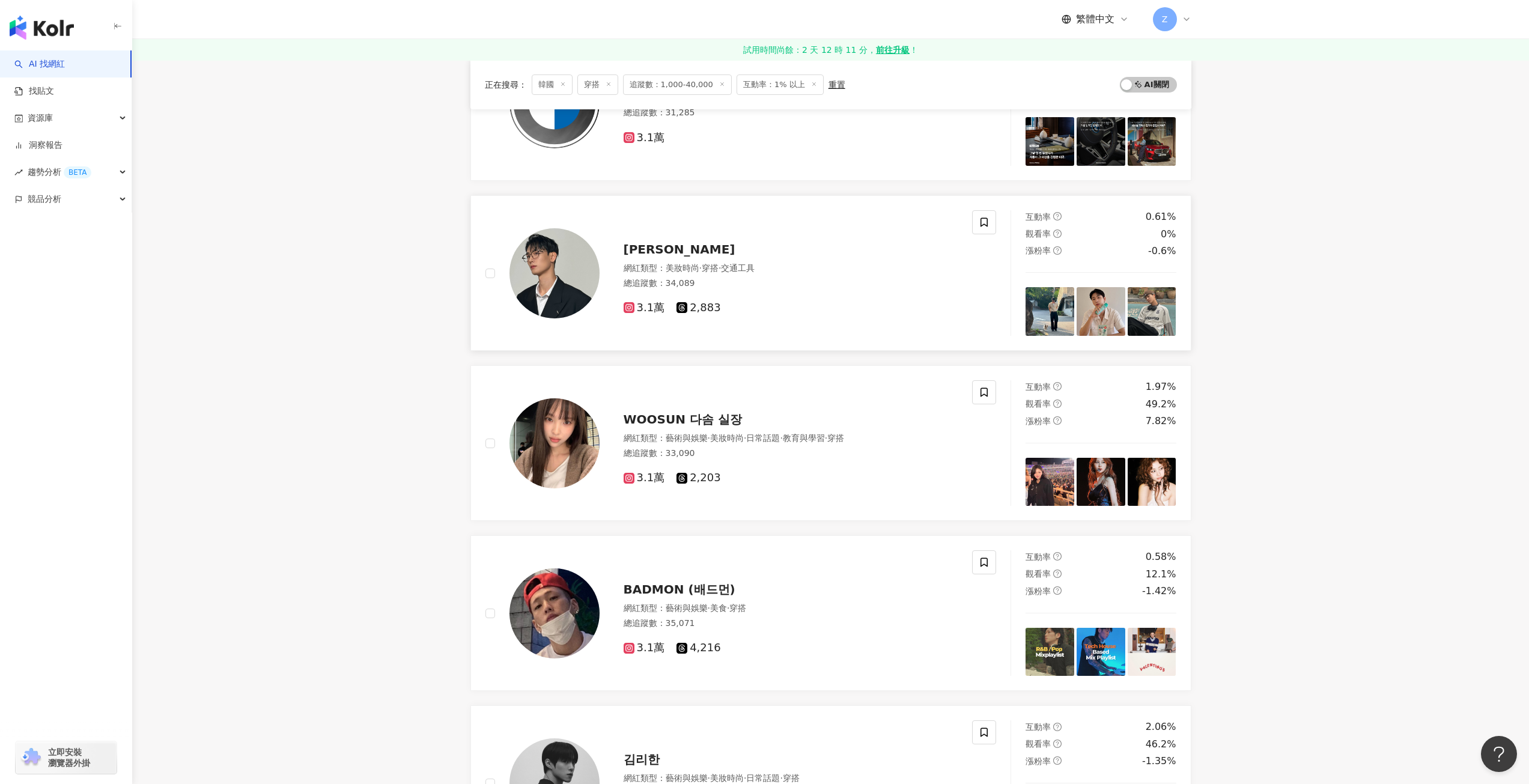
click at [669, 247] on span "Jae Wan" at bounding box center [679, 249] width 112 height 14
click at [744, 420] on div "WOOSUN 다솜 실장" at bounding box center [790, 419] width 335 height 17
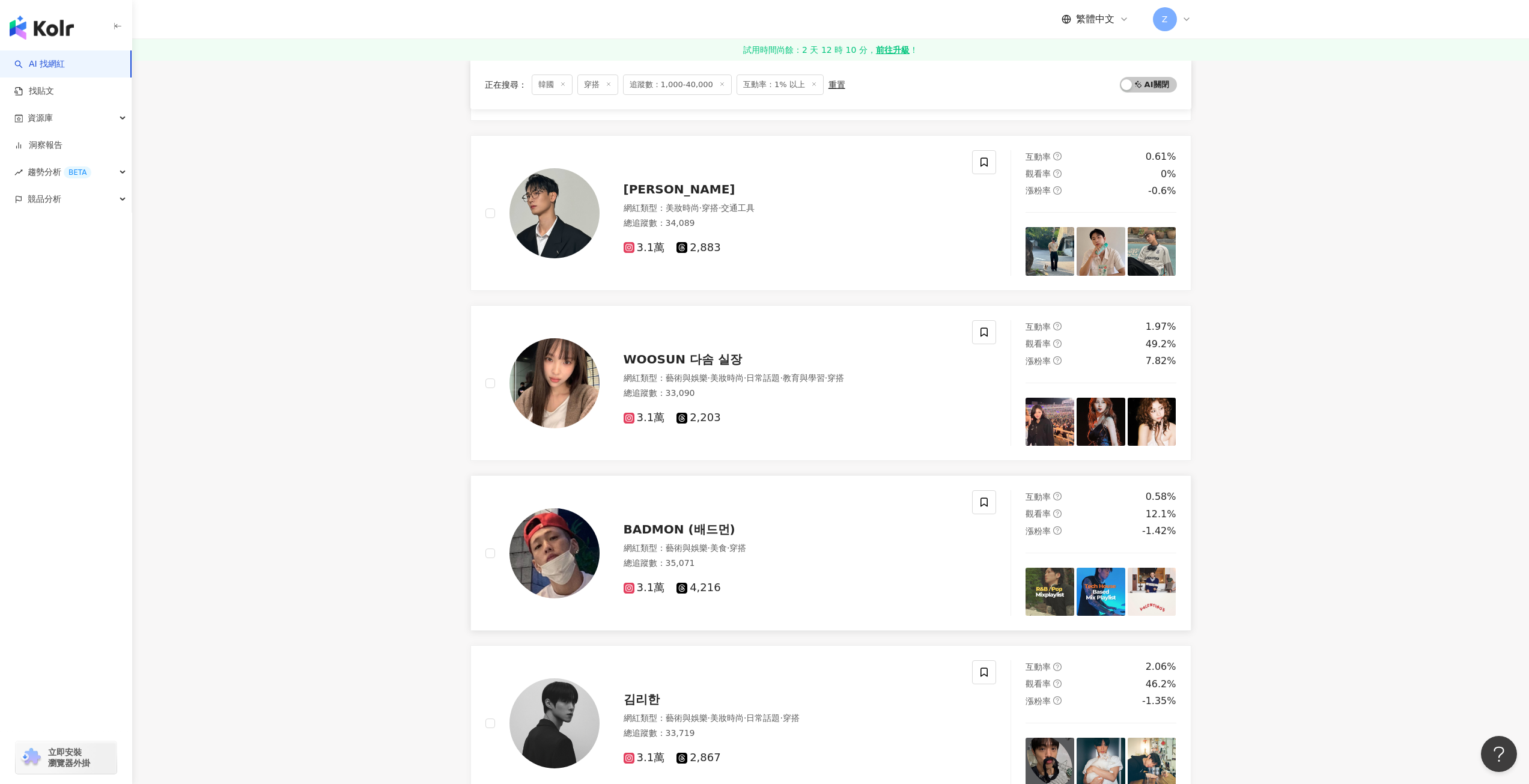
click at [720, 531] on span "BADMON (배드먼)" at bounding box center [679, 529] width 112 height 14
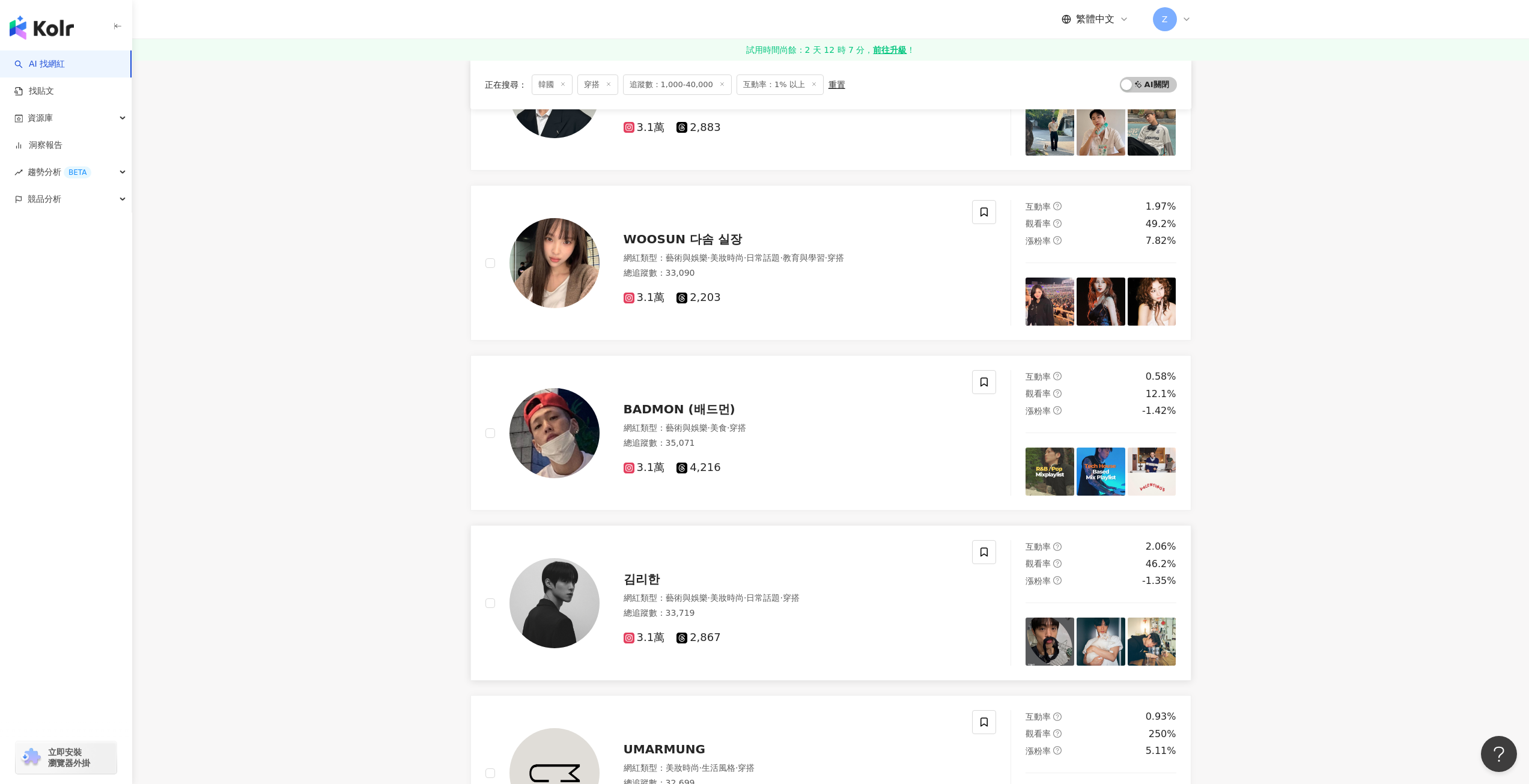
scroll to position [781, 0]
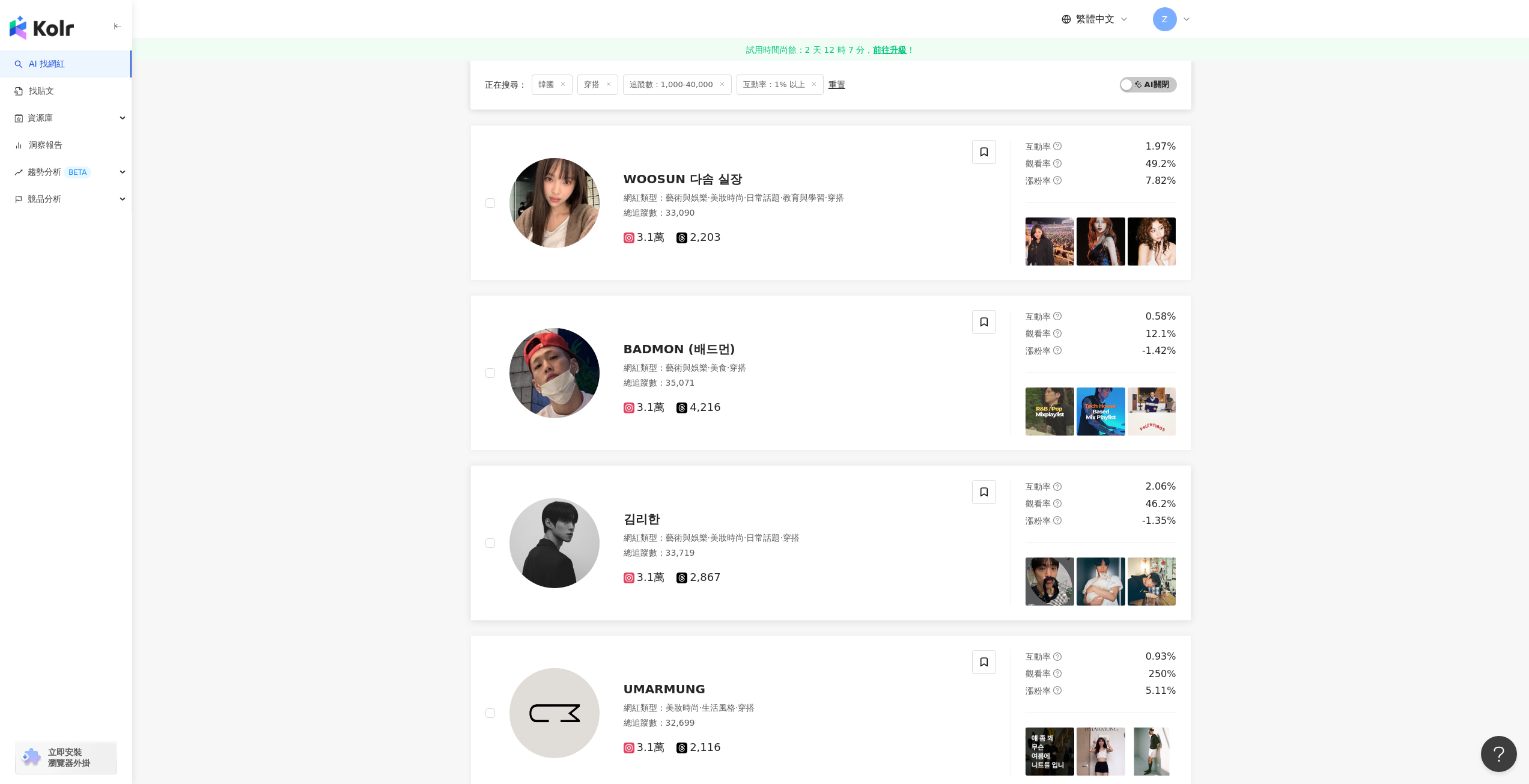
click at [703, 520] on div "김리한" at bounding box center [790, 518] width 335 height 17
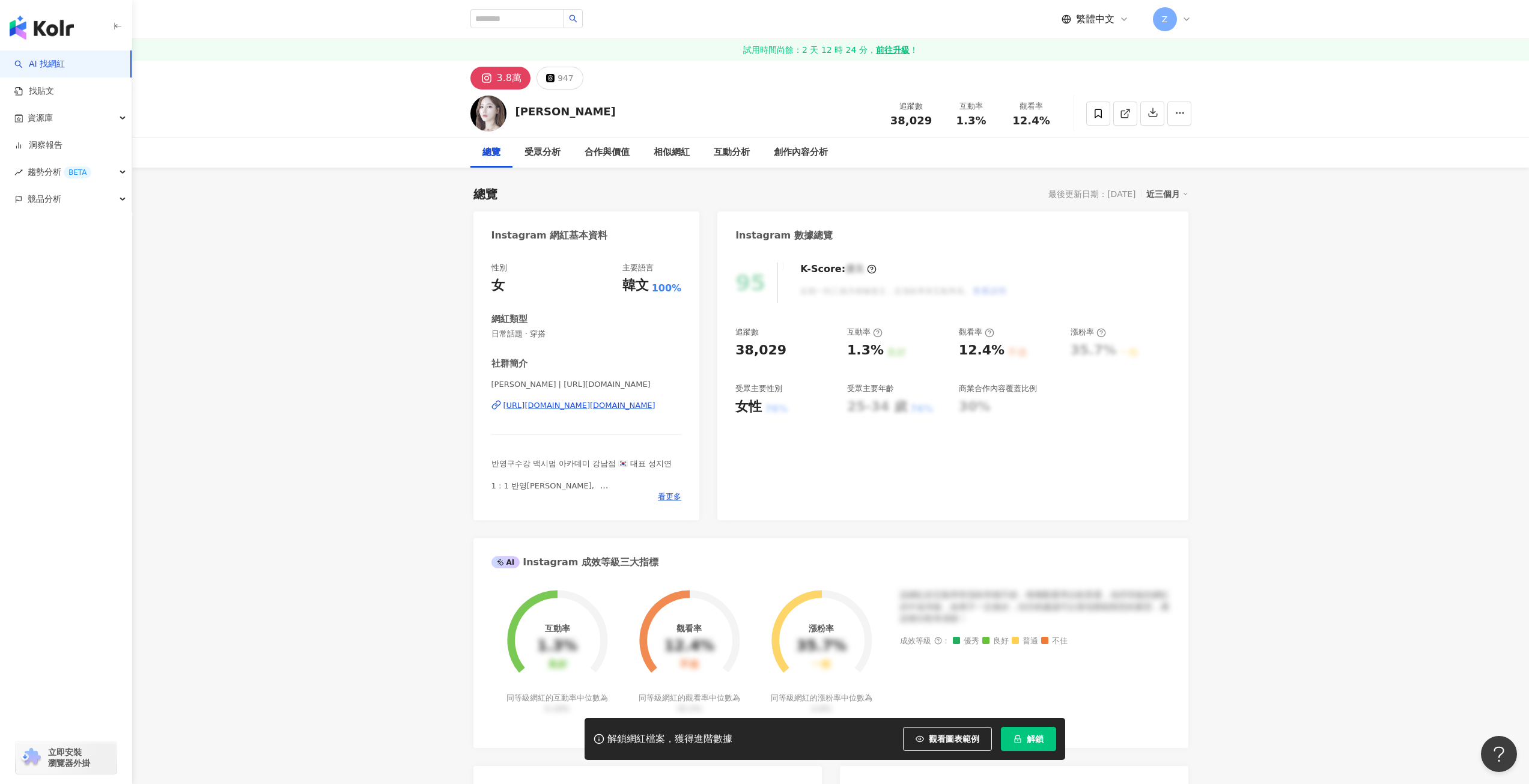
click at [549, 406] on div "https://www.instagram.com/maximum_academy.kr/" at bounding box center [579, 405] width 152 height 11
click at [591, 407] on div "https://www.instagram.com/buyalldog/" at bounding box center [547, 405] width 87 height 11
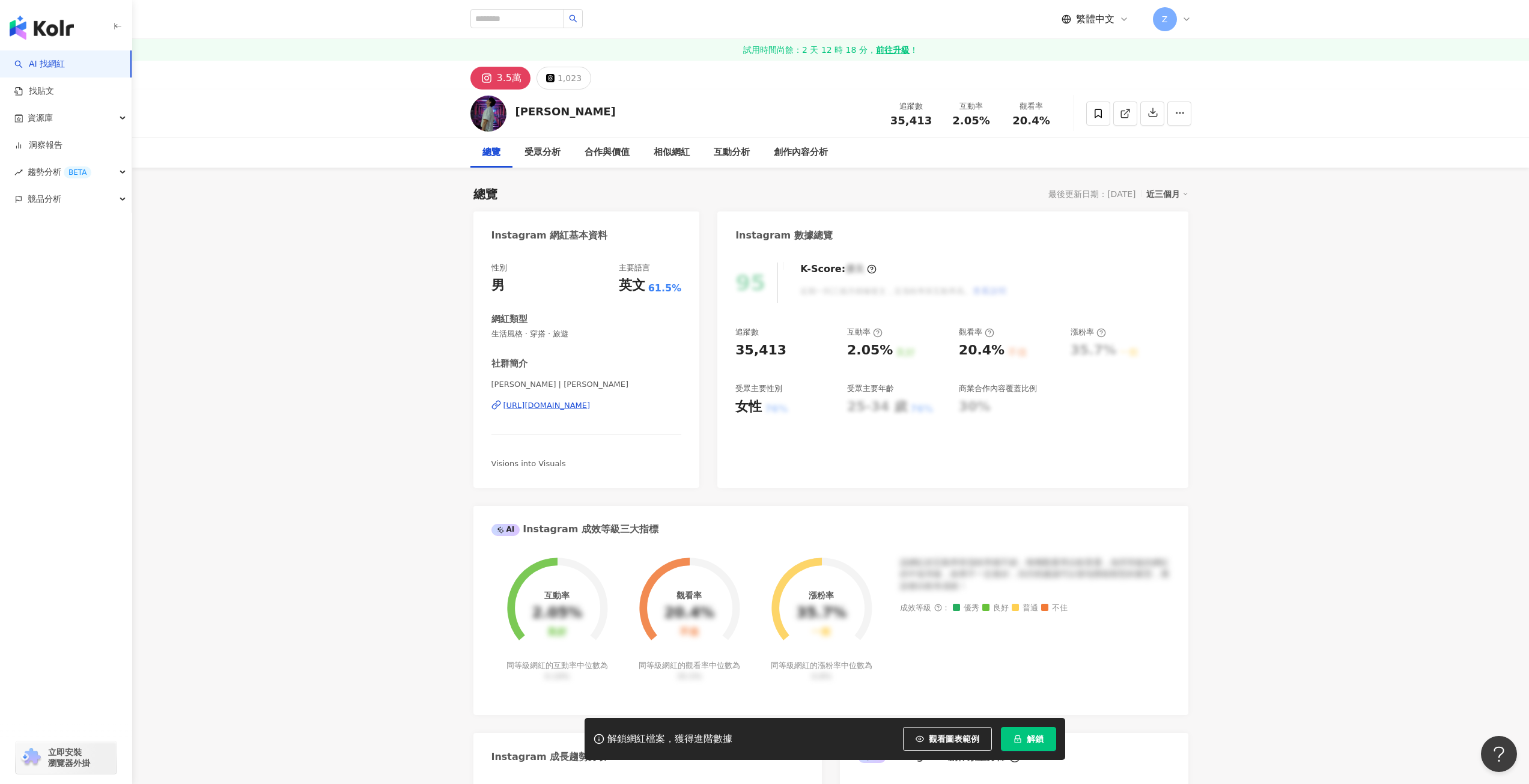
click at [546, 407] on div "[URL][DOMAIN_NAME]" at bounding box center [547, 405] width 87 height 11
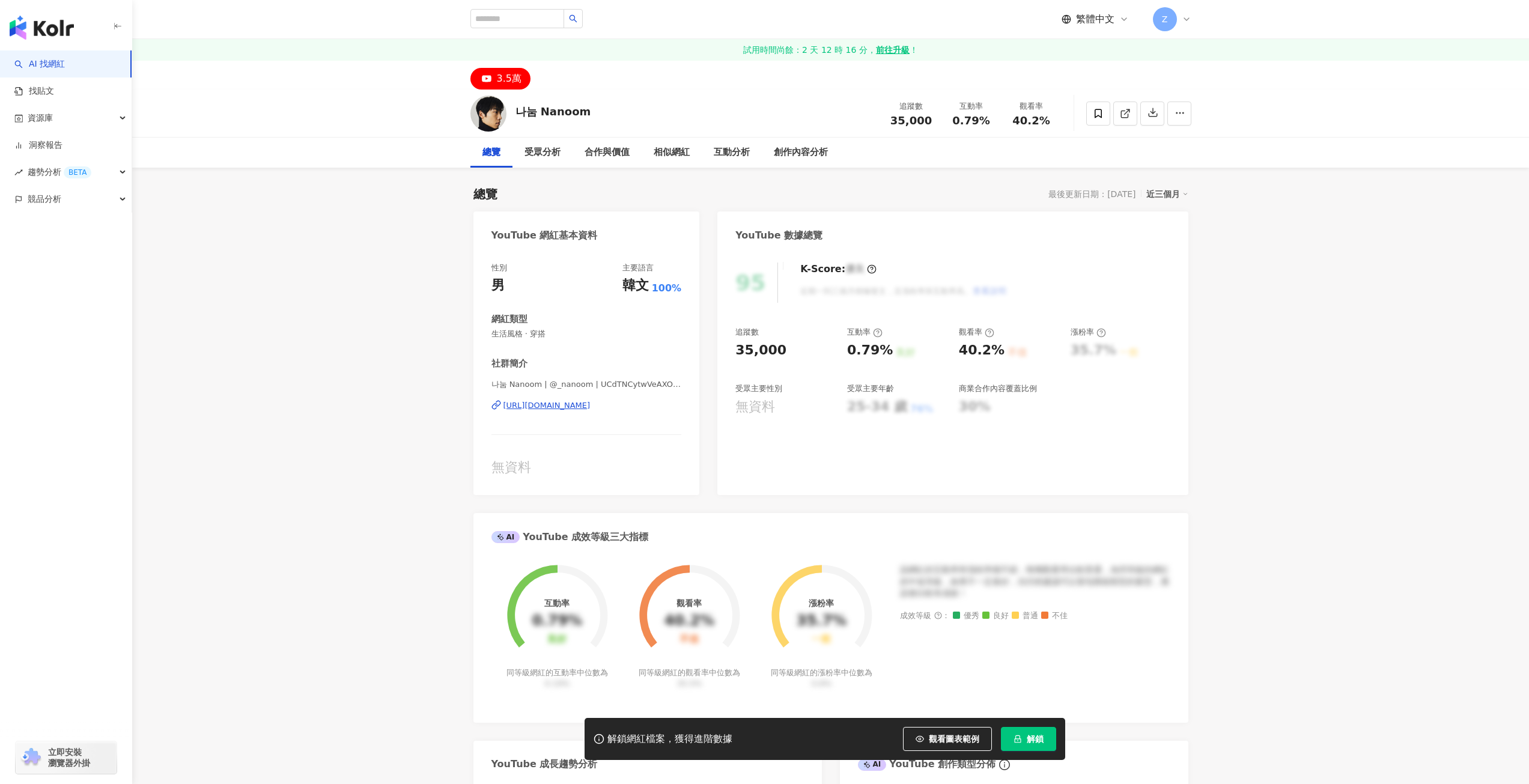
click at [591, 406] on div "https://www.youtube.com/channel/UCdTNCytwVeAXOPlBqIVpLQA" at bounding box center [547, 405] width 87 height 11
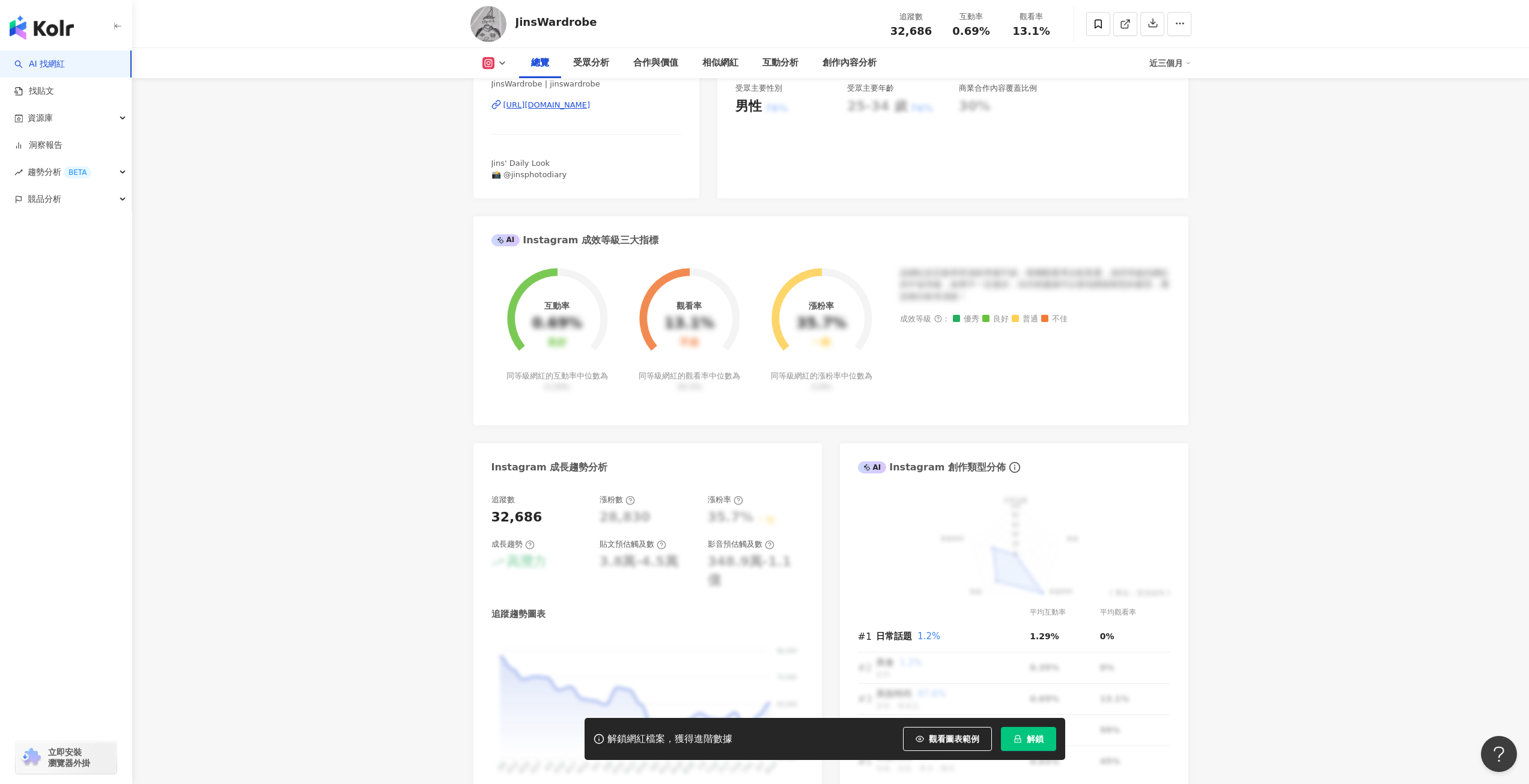
scroll to position [60, 0]
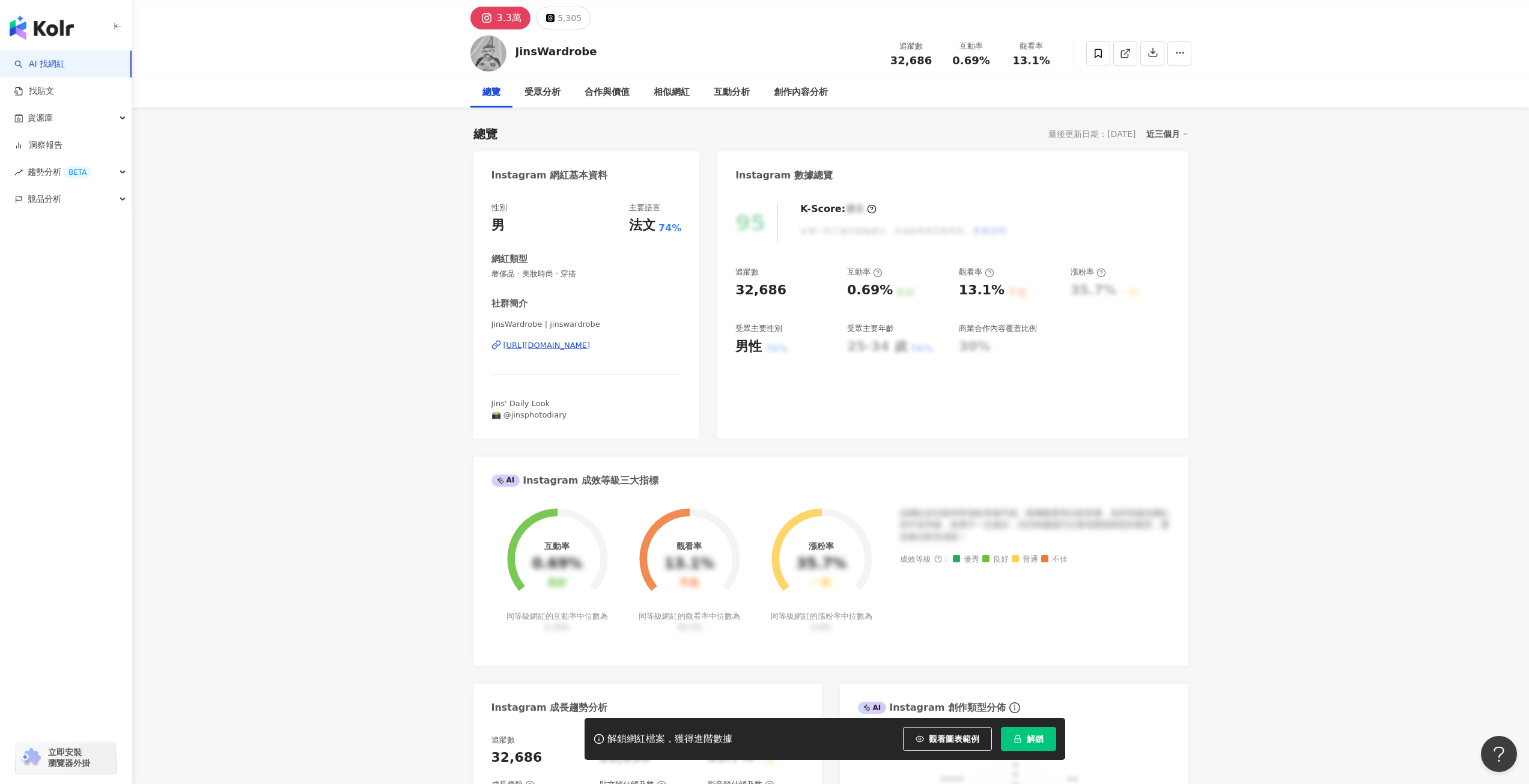
click at [575, 345] on div "https://www.instagram.com/jinswardrobe/" at bounding box center [547, 345] width 87 height 11
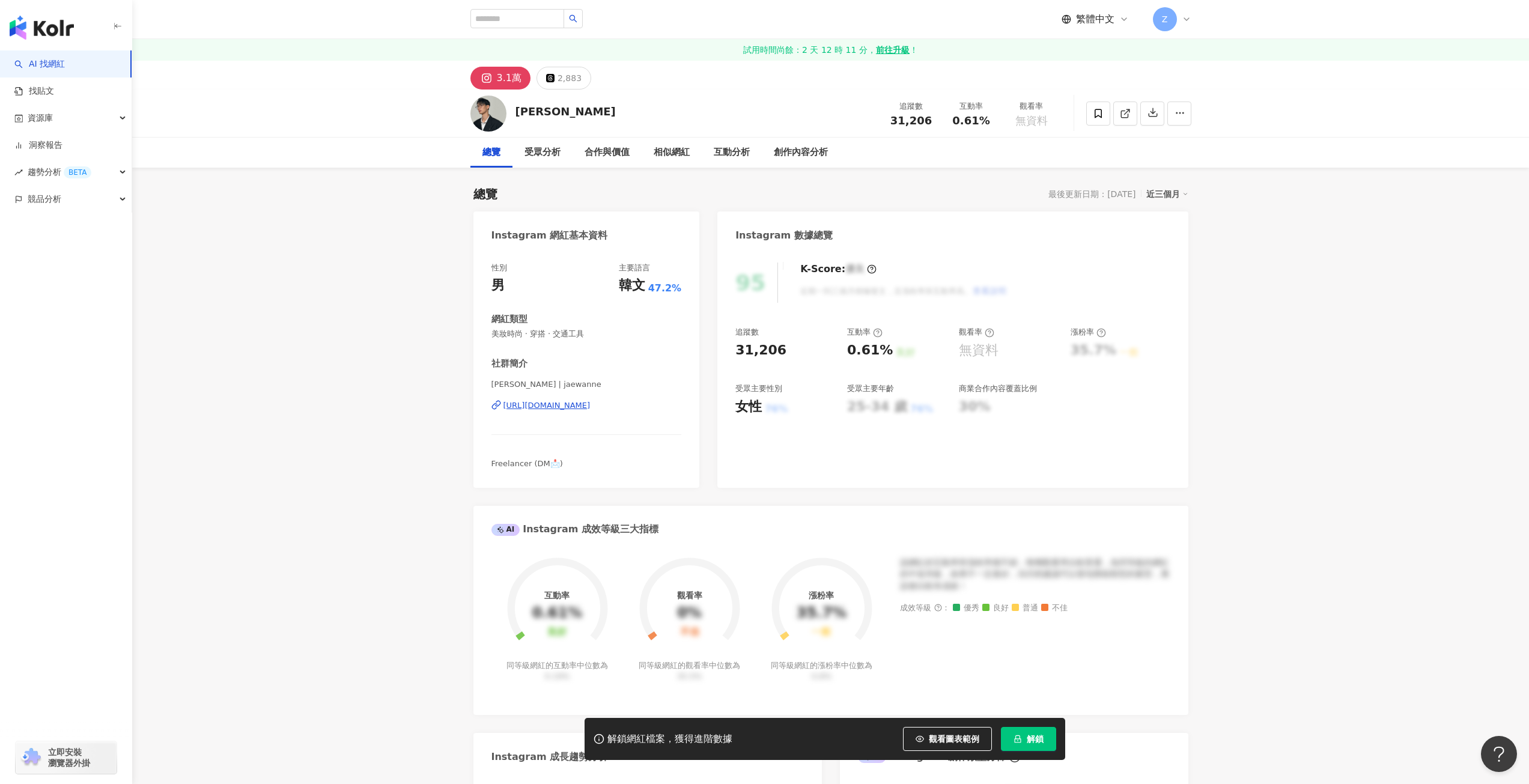
scroll to position [120, 0]
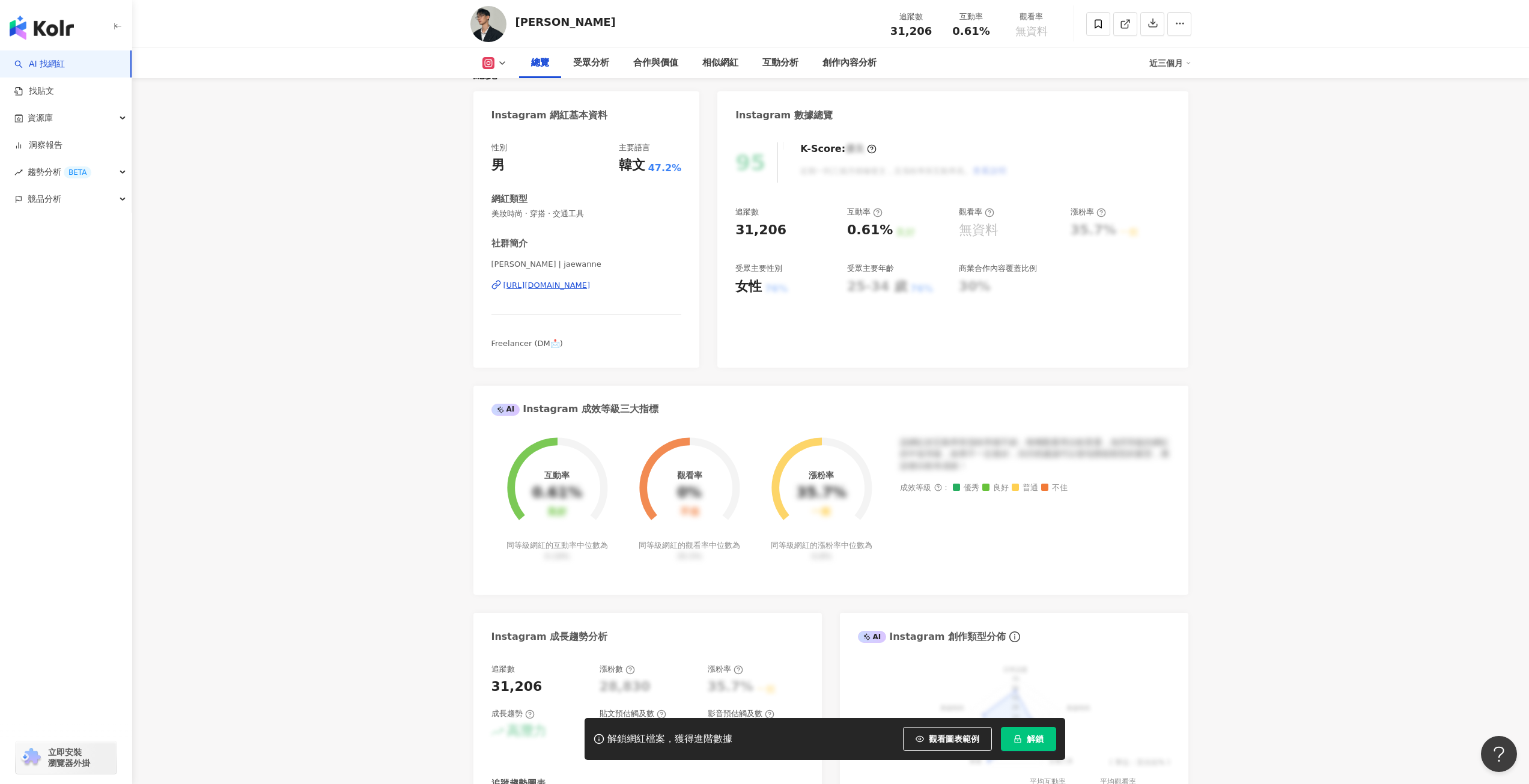
click at [591, 282] on div "[URL][DOMAIN_NAME]" at bounding box center [547, 285] width 87 height 11
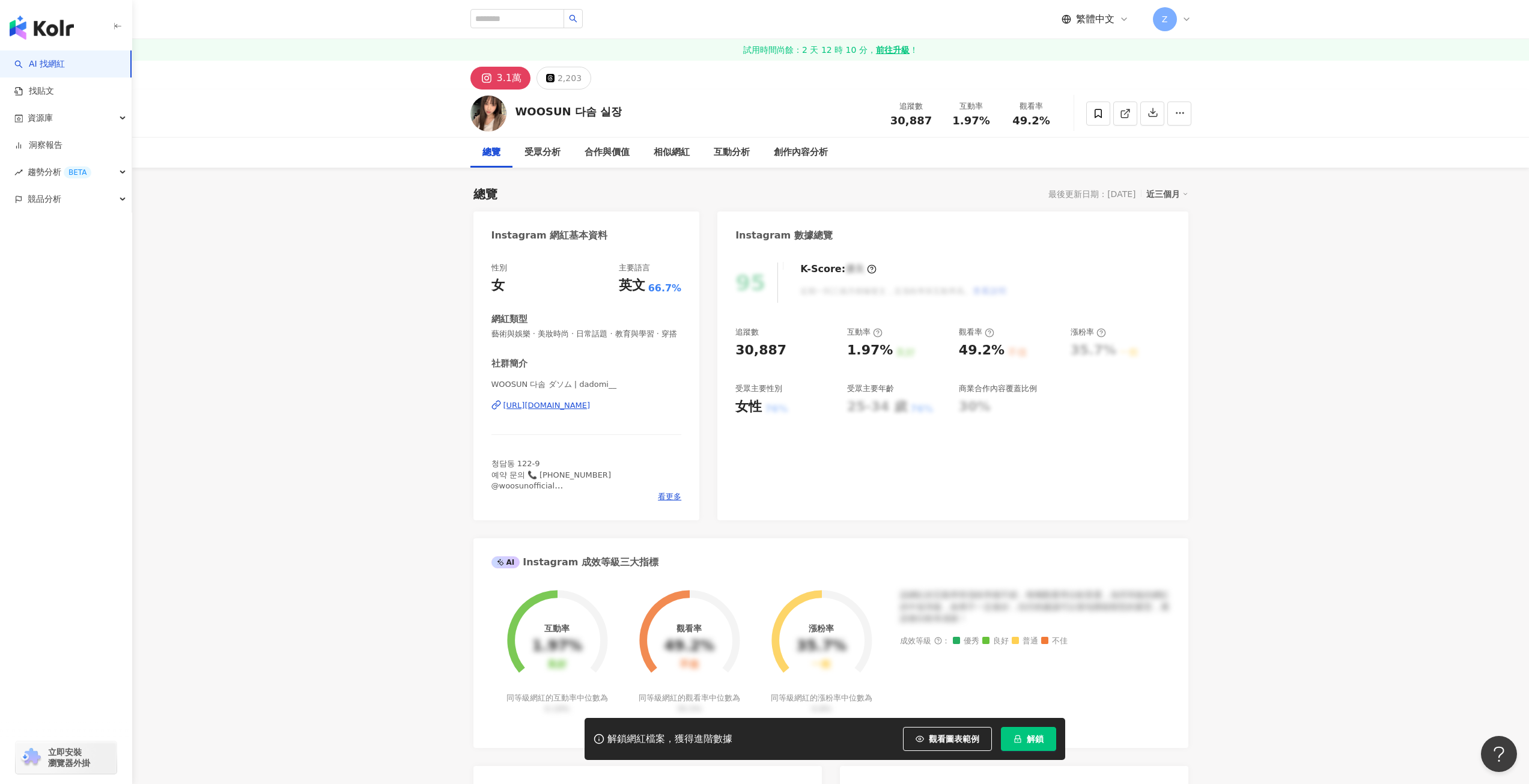
click at [591, 405] on div "https://www.instagram.com/dadomi__/" at bounding box center [547, 405] width 87 height 11
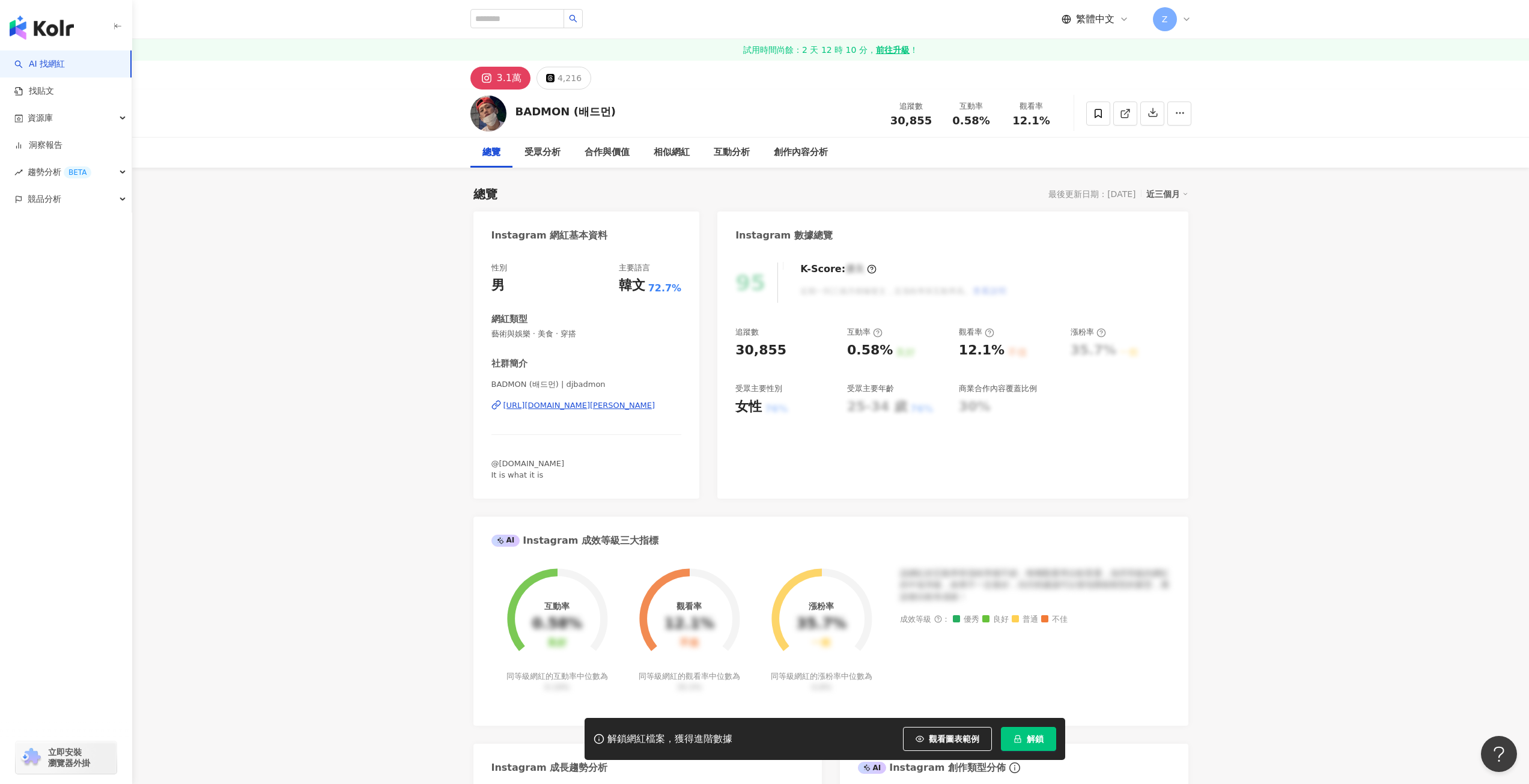
click at [626, 404] on div "[URL][DOMAIN_NAME][PERSON_NAME]" at bounding box center [579, 405] width 152 height 11
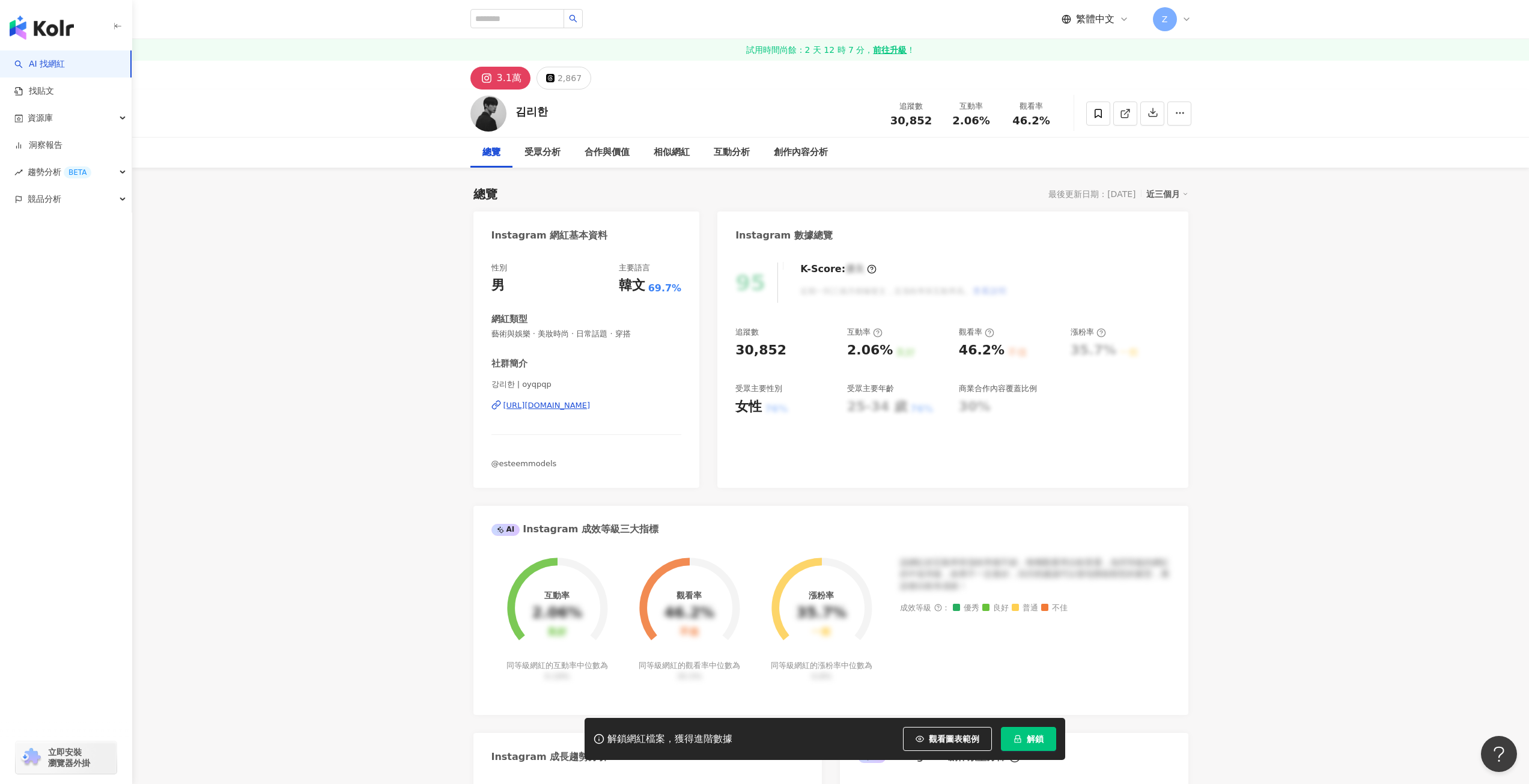
click at [591, 407] on div "[URL][DOMAIN_NAME]" at bounding box center [547, 405] width 87 height 11
